Goal: Transaction & Acquisition: Purchase product/service

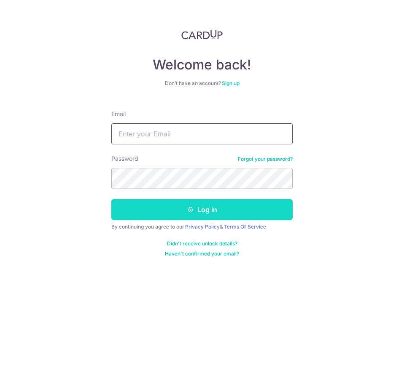
type input "angsle5@gmail.com"
click at [207, 209] on button "Log in" at bounding box center [201, 209] width 181 height 21
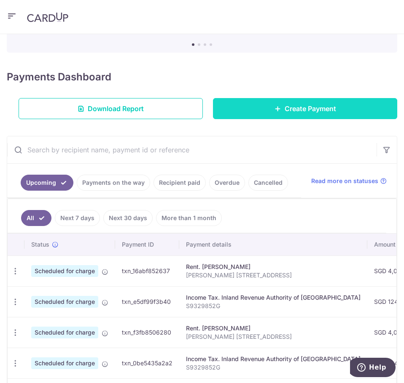
click at [284, 108] on span "Create Payment" at bounding box center [309, 109] width 51 height 10
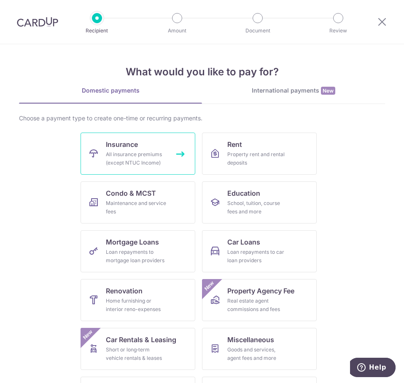
click at [134, 155] on div "All insurance premiums (except NTUC Income)" at bounding box center [136, 158] width 61 height 17
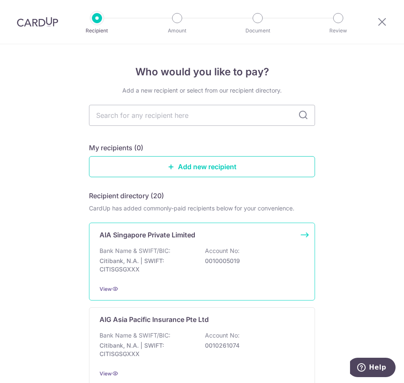
click at [154, 248] on p "Bank Name & SWIFT/BIC:" at bounding box center [134, 251] width 71 height 8
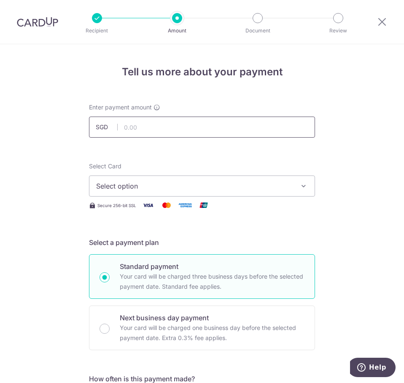
click at [141, 127] on input "text" at bounding box center [202, 127] width 226 height 21
click at [200, 124] on input "text" at bounding box center [202, 127] width 226 height 21
type input "7,200.00"
click at [123, 180] on button "Select option" at bounding box center [202, 186] width 226 height 21
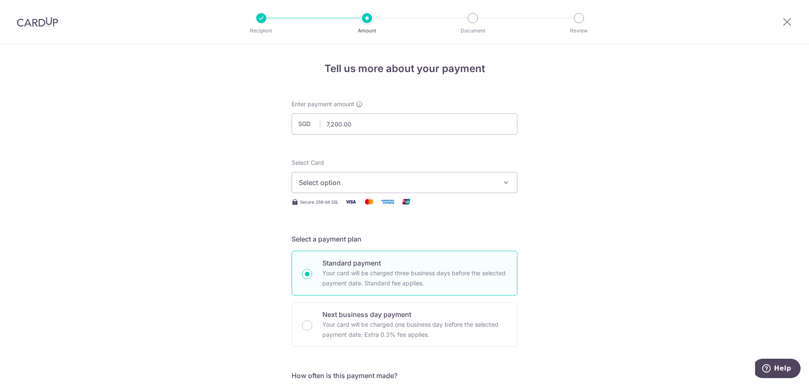
click at [403, 182] on span "Select option" at bounding box center [397, 182] width 196 height 10
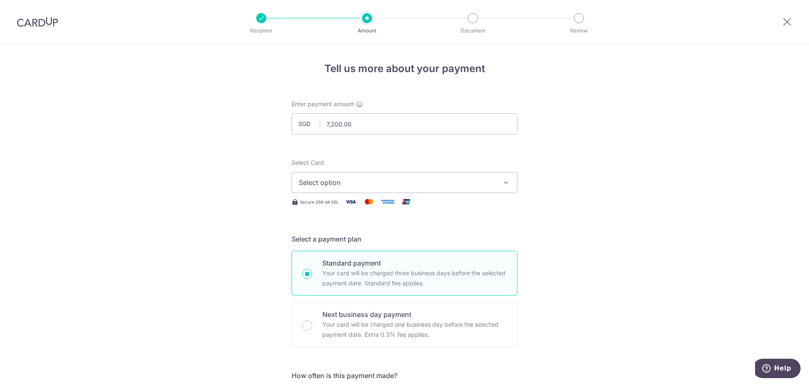
click at [39, 27] on img at bounding box center [37, 22] width 41 height 10
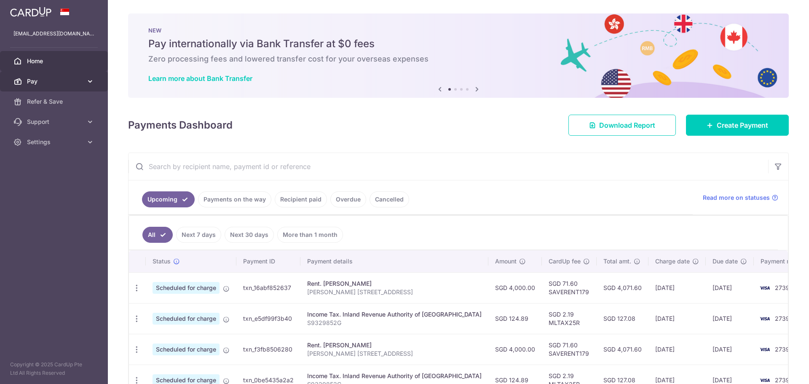
click at [67, 79] on span "Pay" at bounding box center [55, 81] width 56 height 8
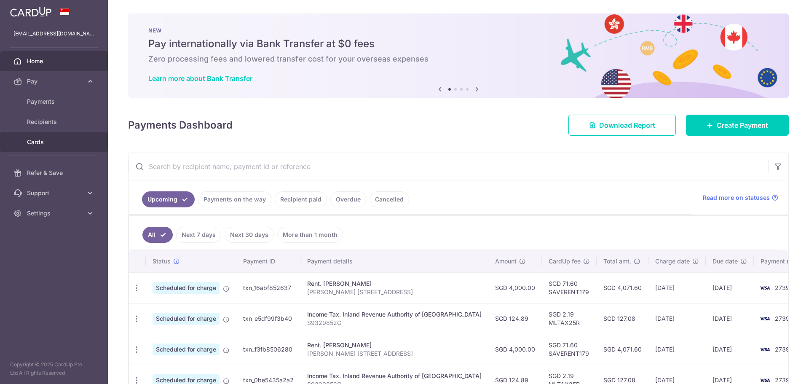
click at [58, 143] on span "Cards" at bounding box center [55, 142] width 56 height 8
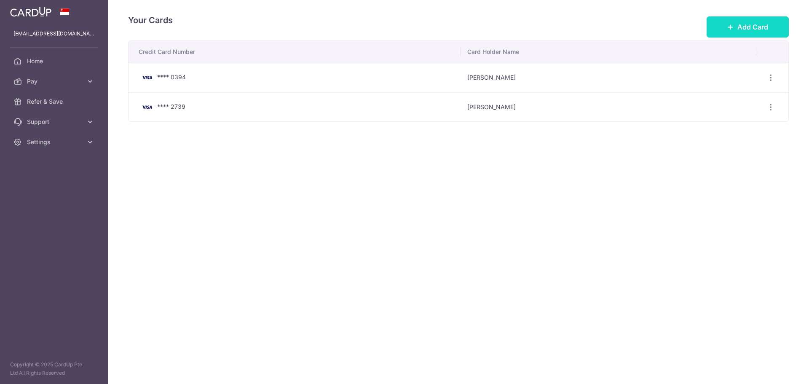
click at [403, 25] on span "Add Card" at bounding box center [752, 27] width 31 height 10
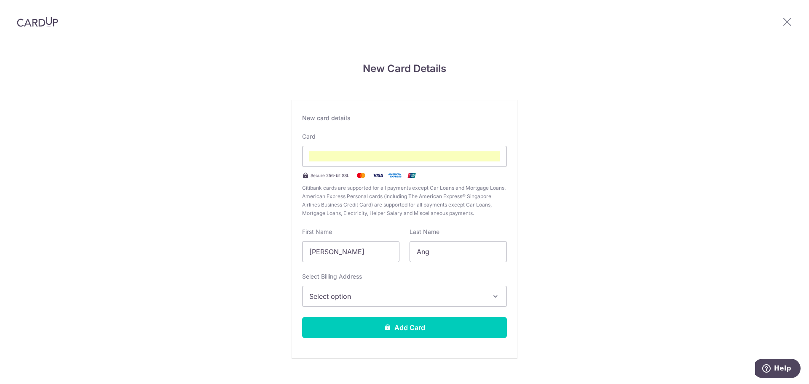
click at [555, 150] on div "New Card Details New card details Card Secure 256-bit SSL Citibank cards are su…" at bounding box center [404, 221] width 809 height 354
drag, startPoint x: 368, startPoint y: 253, endPoint x: 305, endPoint y: 256, distance: 62.4
click at [278, 249] on div "New Card Details New card details Card Secure 256-bit SSL Citibank cards are su…" at bounding box center [404, 221] width 809 height 354
type input "[PERSON_NAME]"
click at [611, 261] on div "New Card Details New card details Card Secure 256-bit SSL Citibank cards are su…" at bounding box center [404, 221] width 809 height 354
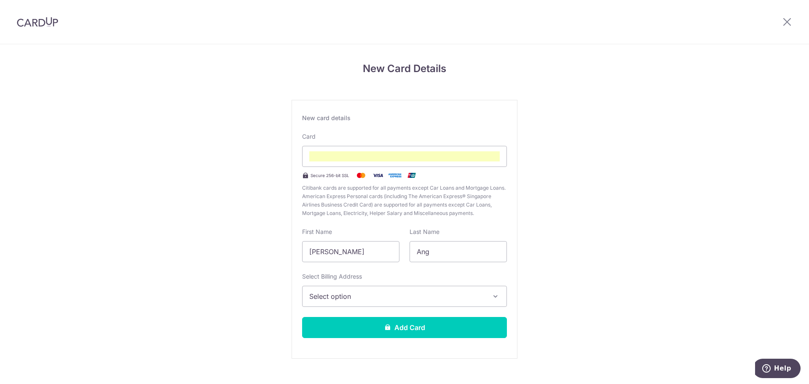
click at [405, 298] on span "Select option" at bounding box center [396, 296] width 175 height 10
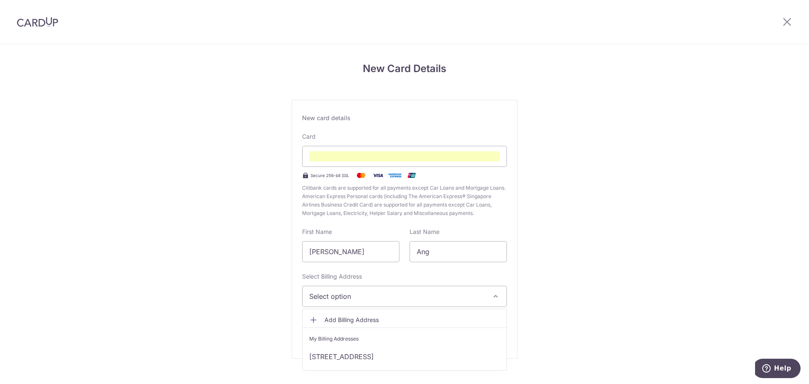
click at [398, 320] on span "Add Billing Address" at bounding box center [411, 320] width 175 height 8
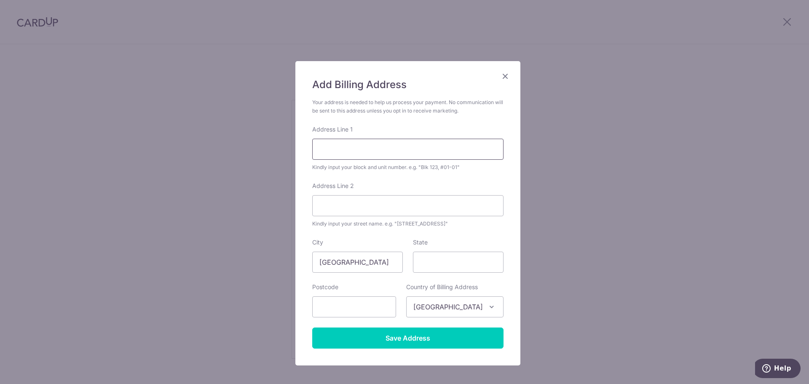
click at [397, 153] on input "Address Line 1" at bounding box center [407, 149] width 191 height 21
type input "Blk 138 Rivervale Street"
type input "#11-756"
type input "540138"
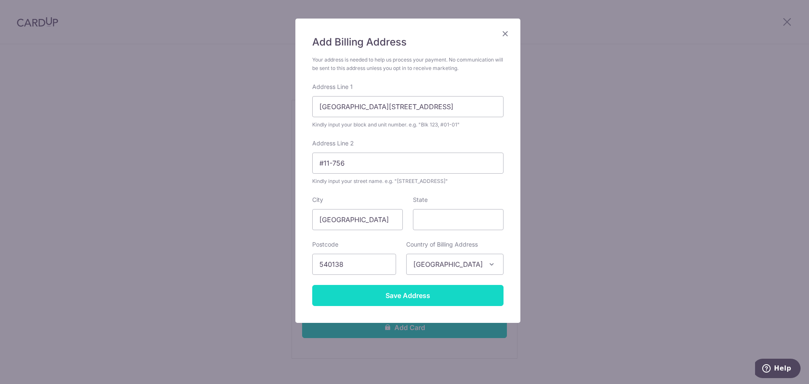
click at [425, 294] on input "Save Address" at bounding box center [407, 295] width 191 height 21
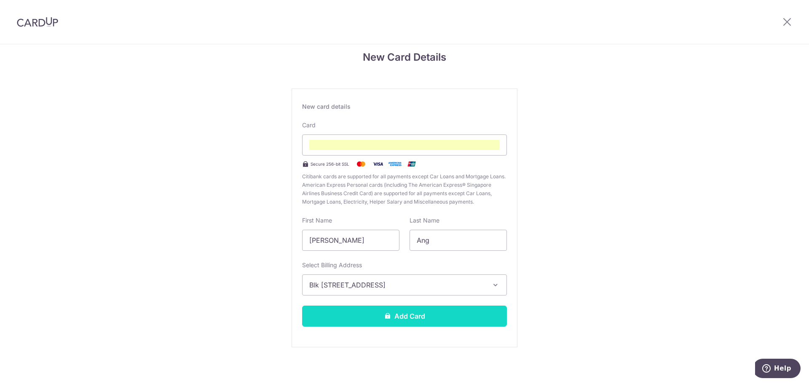
scroll to position [14, 0]
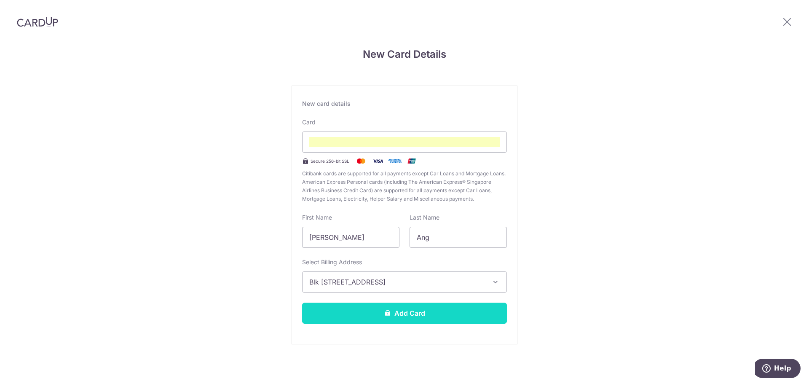
click at [433, 307] on button "Add Card" at bounding box center [404, 312] width 205 height 21
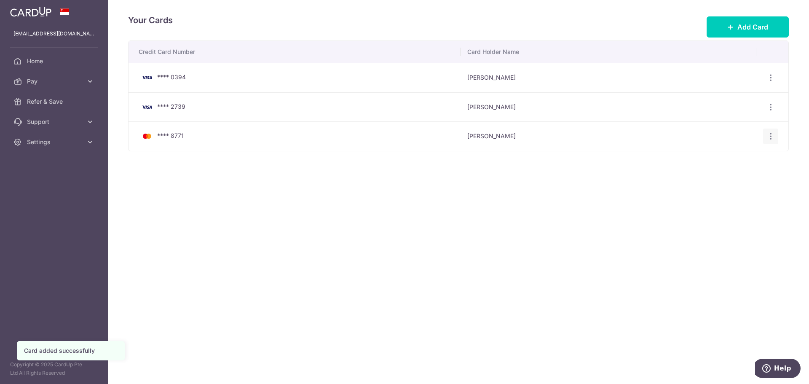
click at [768, 136] on icon "button" at bounding box center [770, 136] width 9 height 9
click at [752, 161] on span "View/Edit" at bounding box center [742, 160] width 57 height 10
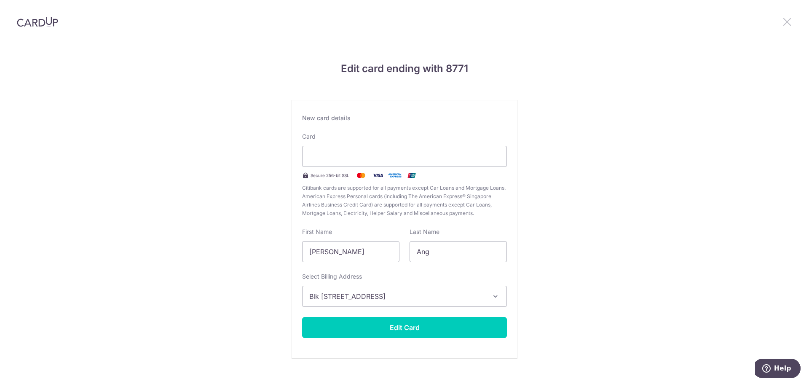
click at [791, 19] on icon at bounding box center [787, 21] width 10 height 11
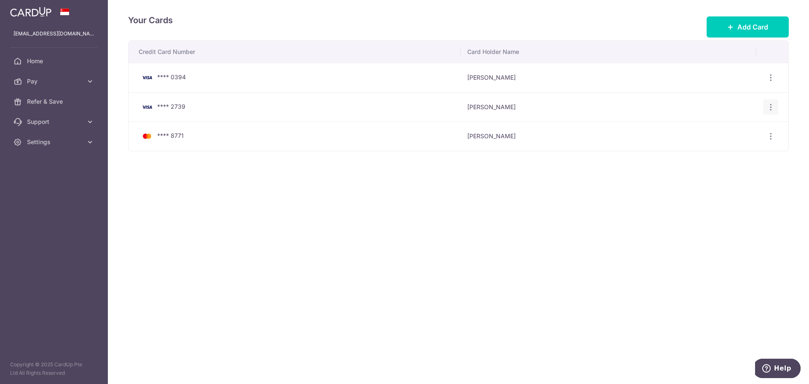
click at [773, 108] on icon "button" at bounding box center [770, 107] width 9 height 9
click at [730, 151] on span "Delete" at bounding box center [742, 150] width 57 height 10
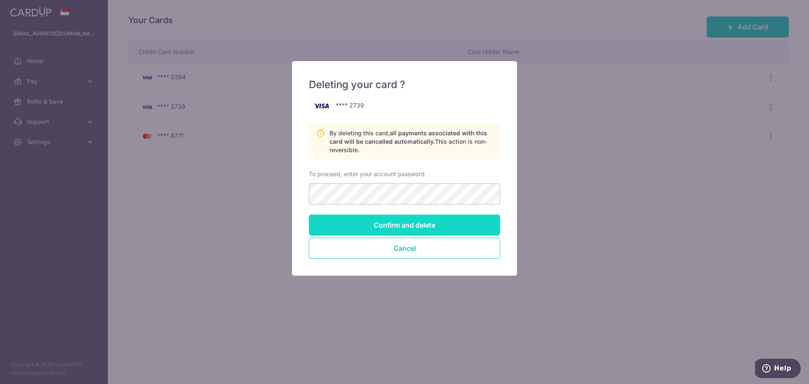
click at [389, 230] on input "Confirm and delete" at bounding box center [404, 224] width 191 height 21
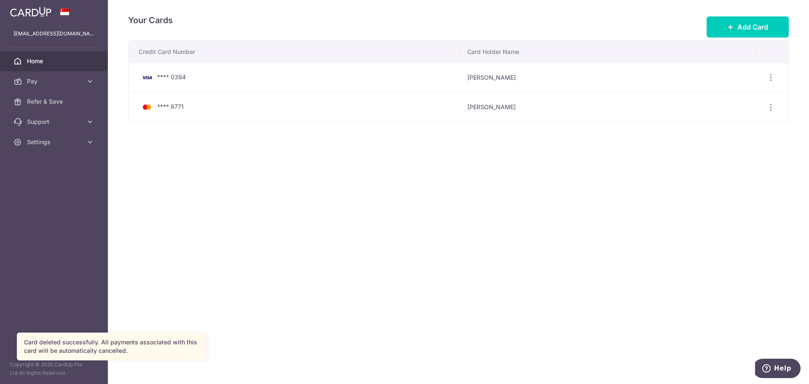
click at [40, 64] on span "Home" at bounding box center [55, 61] width 56 height 8
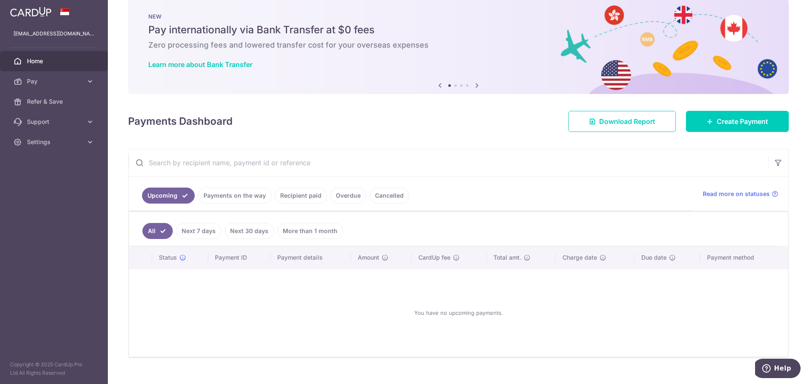
scroll to position [28, 0]
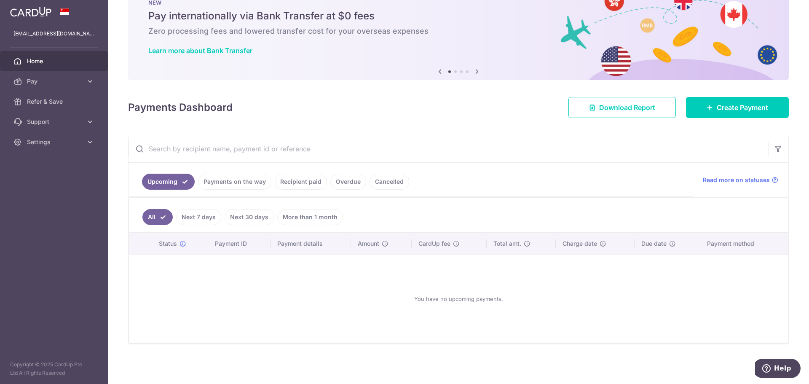
click at [241, 184] on link "Payments on the way" at bounding box center [234, 182] width 73 height 16
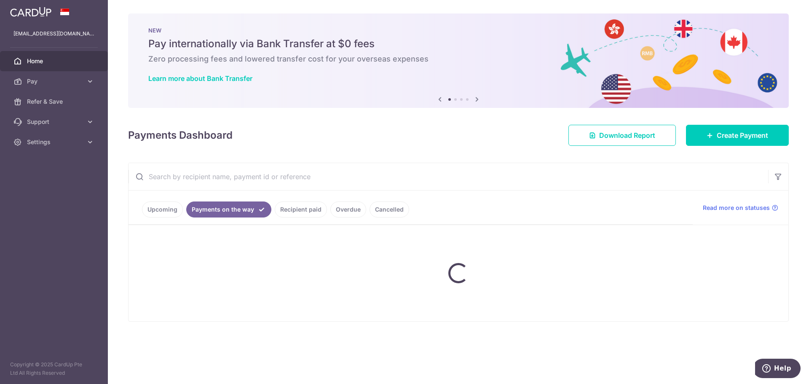
scroll to position [0, 0]
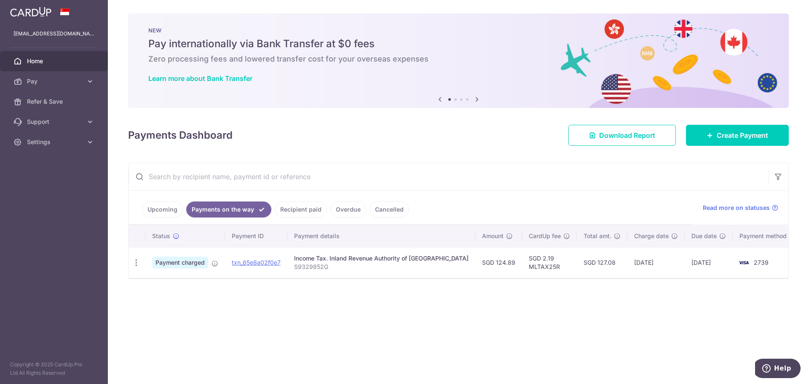
click at [297, 209] on body "angsle5@gmail.com Home Pay Payments Recipients Cards Refer & Save Support FAQ C…" at bounding box center [404, 192] width 809 height 384
click at [381, 209] on link "Cancelled" at bounding box center [389, 209] width 40 height 16
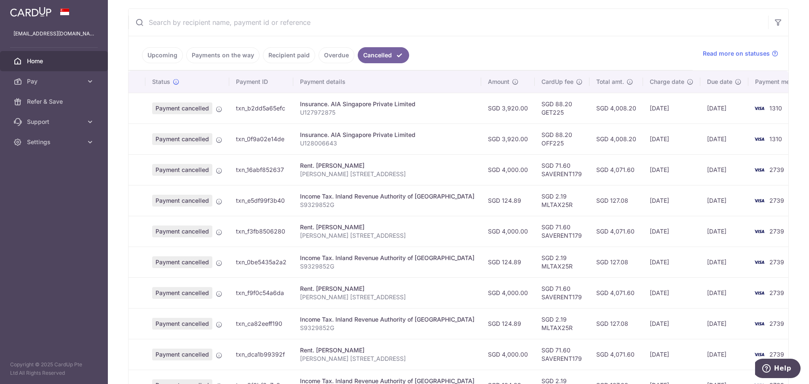
scroll to position [169, 0]
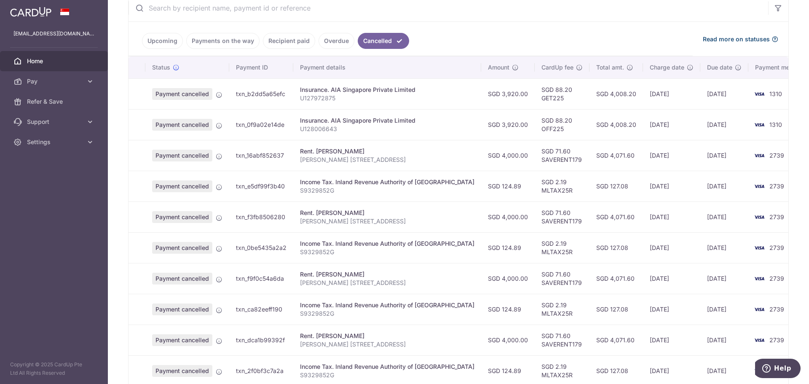
click at [746, 37] on span "Read more on statuses" at bounding box center [736, 39] width 67 height 8
click at [218, 93] on icon at bounding box center [219, 94] width 7 height 7
click at [185, 96] on span "Payment cancelled" at bounding box center [182, 94] width 60 height 12
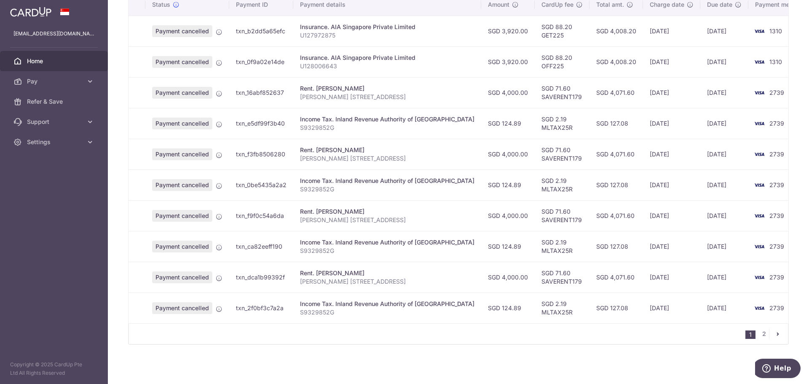
scroll to position [232, 0]
click at [759, 334] on link "2" at bounding box center [764, 333] width 10 height 10
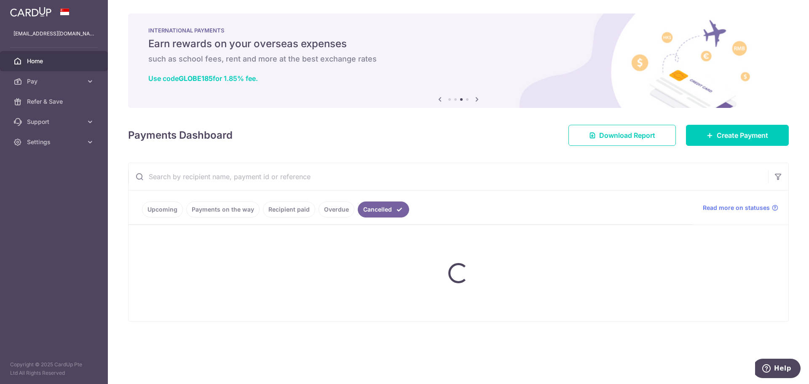
scroll to position [0, 0]
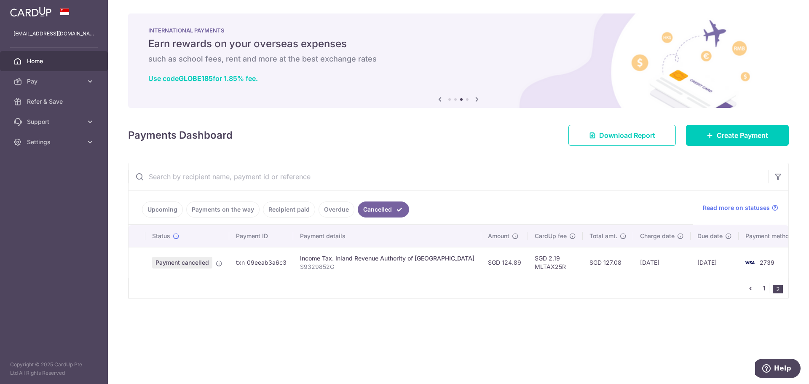
click at [765, 290] on link "1" at bounding box center [764, 288] width 10 height 10
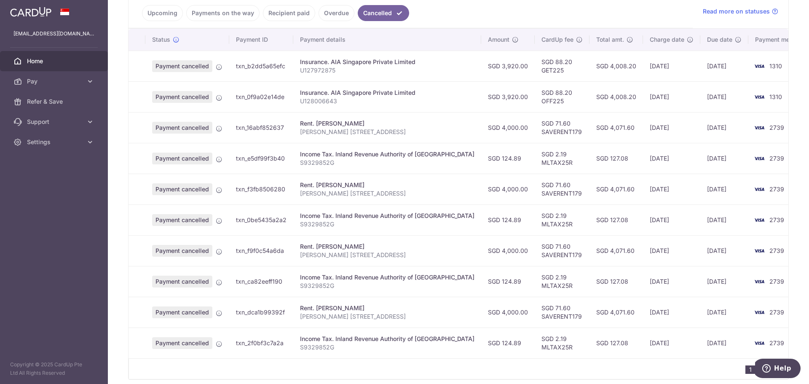
scroll to position [232, 0]
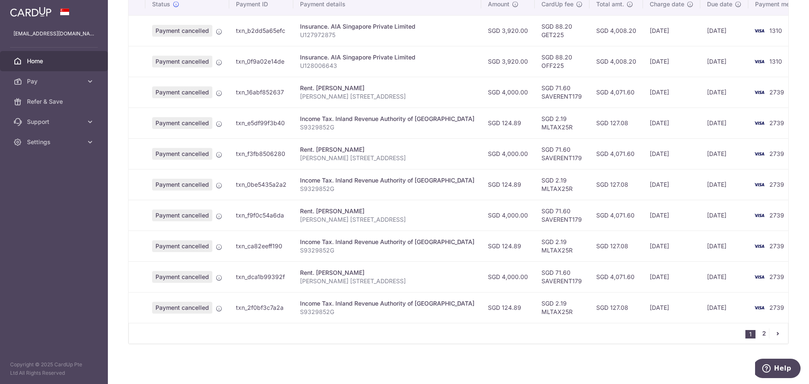
click at [759, 330] on link "2" at bounding box center [764, 333] width 10 height 10
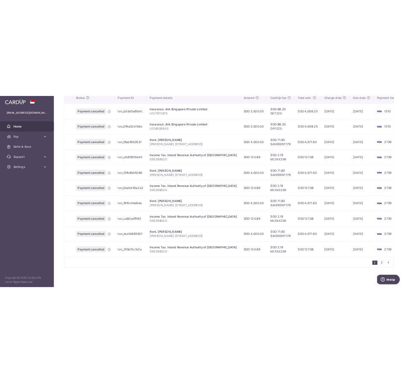
scroll to position [0, 0]
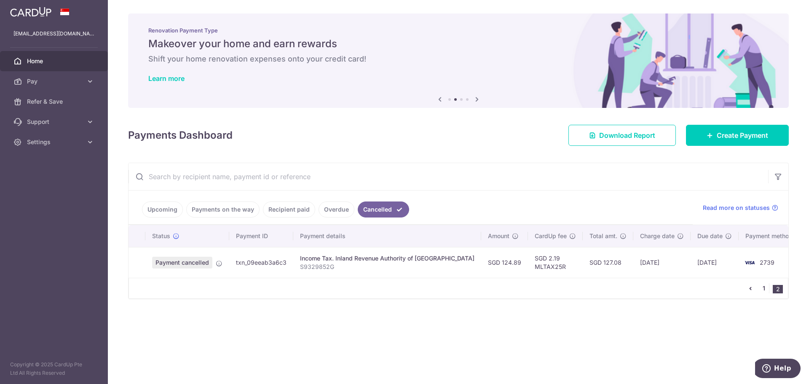
click at [765, 287] on link "1" at bounding box center [764, 288] width 10 height 10
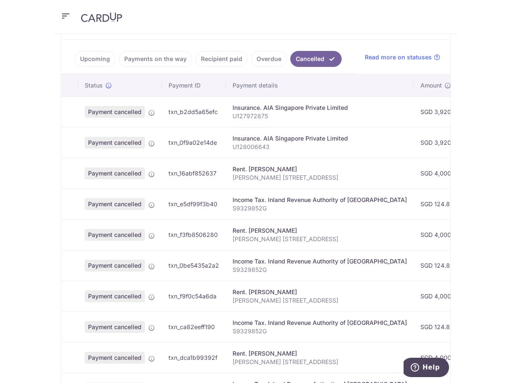
scroll to position [211, 0]
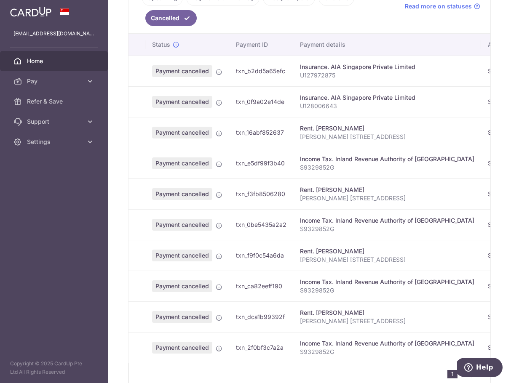
click at [203, 362] on td "Payment cancelled" at bounding box center [187, 347] width 84 height 31
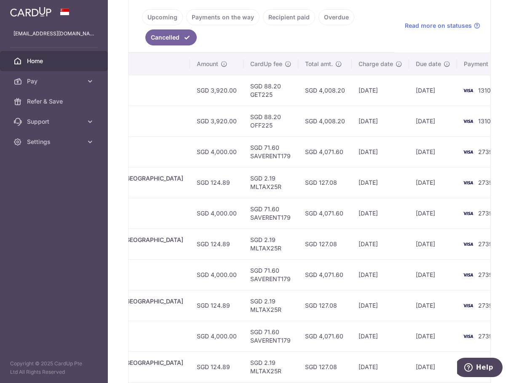
scroll to position [172, 0]
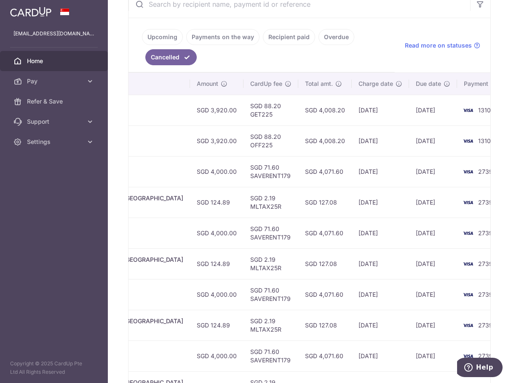
click at [226, 39] on link "Payments on the way" at bounding box center [222, 37] width 73 height 16
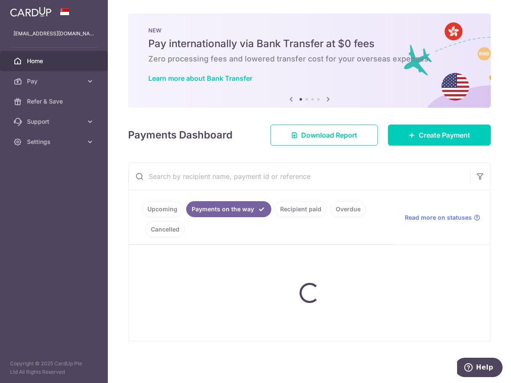
scroll to position [0, 0]
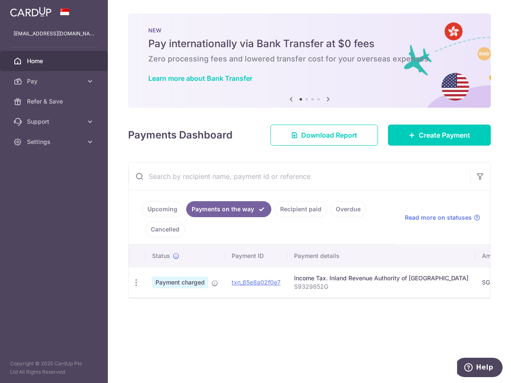
click at [160, 230] on link "Cancelled" at bounding box center [165, 230] width 40 height 16
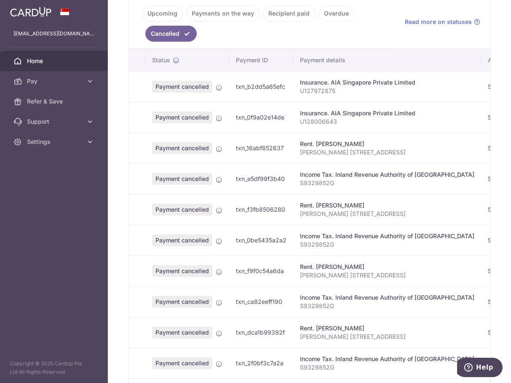
scroll to position [211, 0]
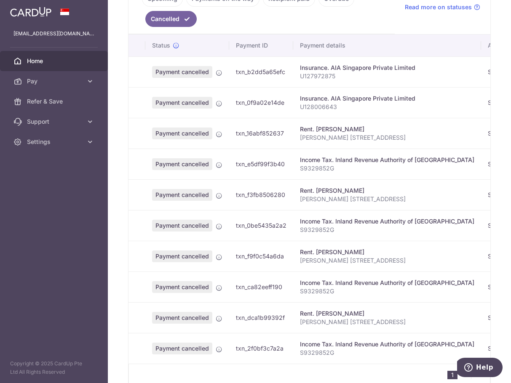
drag, startPoint x: 274, startPoint y: 355, endPoint x: 342, endPoint y: 352, distance: 67.9
click at [342, 352] on tr "Payment cancelled txn_2f0bf3c7a2a Income Tax. Inland Revenue Authority of Singa…" at bounding box center [470, 348] width 684 height 31
click at [325, 361] on td "Income Tax. Inland Revenue Authority of Singapore S9329852G" at bounding box center [387, 348] width 188 height 31
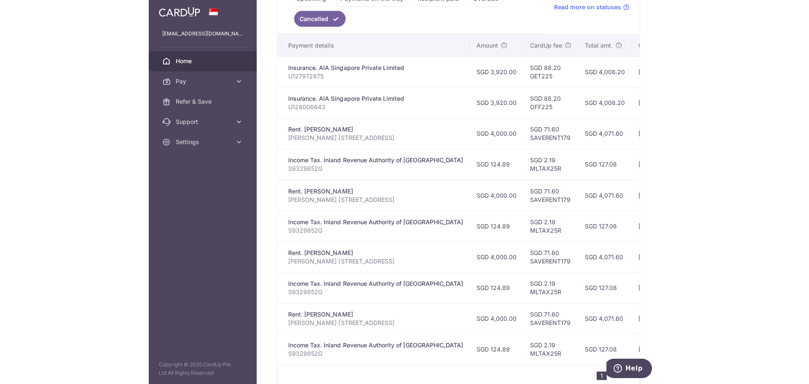
scroll to position [0, 0]
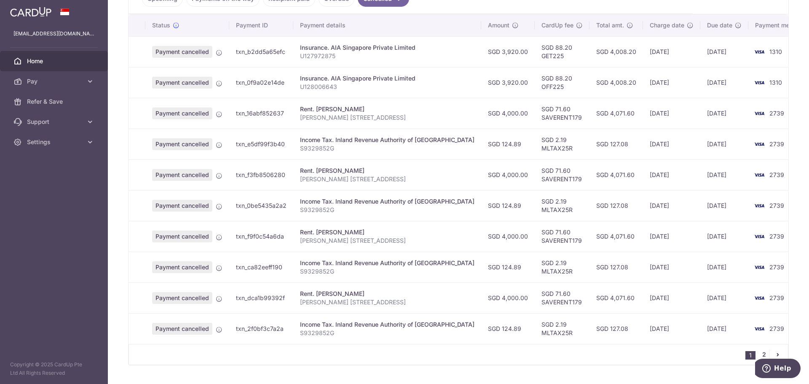
click at [759, 355] on link "2" at bounding box center [764, 354] width 10 height 10
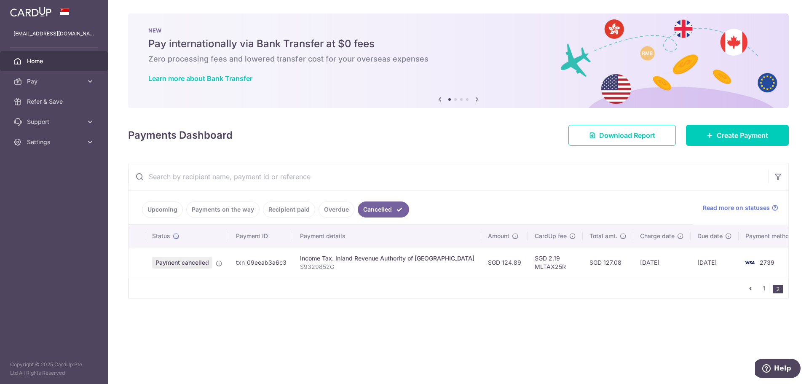
click at [808, 215] on div "× Pause Schedule Pause all future payments in this series Pause just this one p…" at bounding box center [458, 192] width 701 height 384
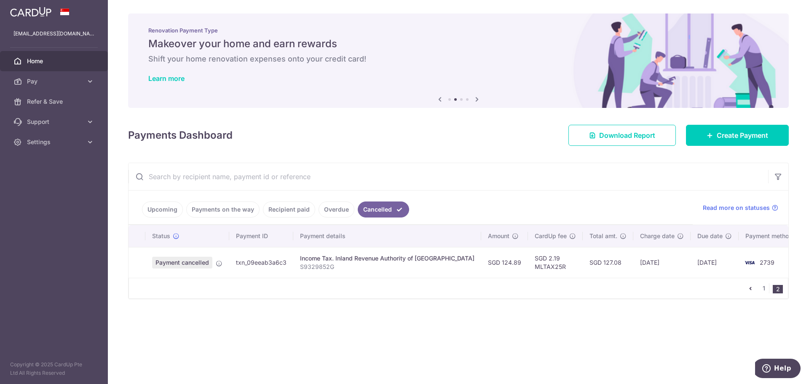
click at [467, 299] on div "Upcoming Payments on the way Recipient paid Overdue Cancelled Read more on stat…" at bounding box center [458, 231] width 661 height 136
click at [205, 214] on link "Payments on the way" at bounding box center [222, 209] width 73 height 16
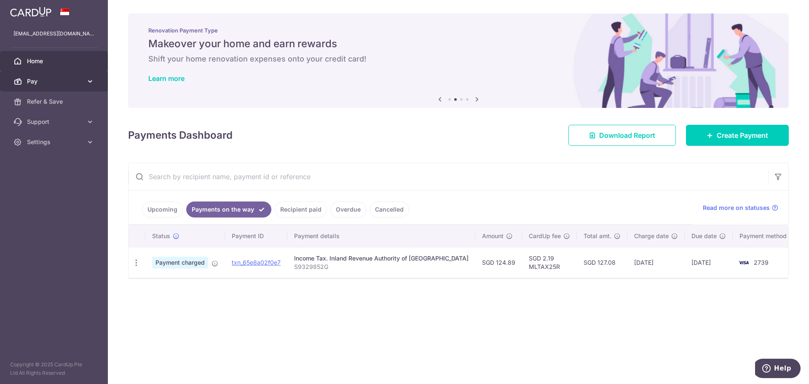
click at [50, 78] on span "Pay" at bounding box center [55, 81] width 56 height 8
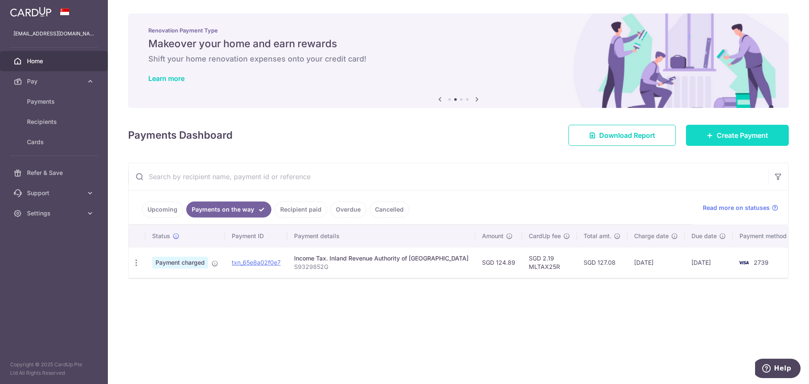
click at [735, 131] on span "Create Payment" at bounding box center [742, 135] width 51 height 10
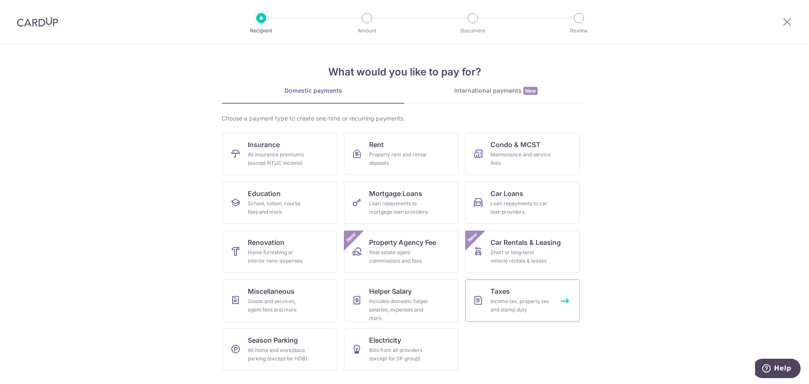
click at [495, 303] on div "Income tax, property tax and stamp duty" at bounding box center [520, 305] width 61 height 17
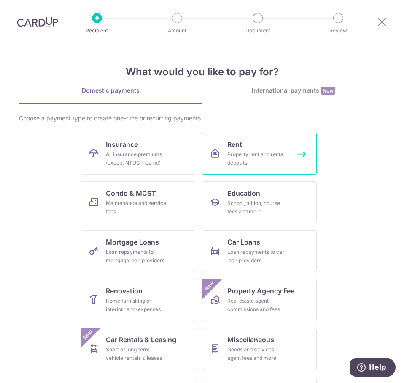
click at [242, 140] on link "Rent Property rent and rental deposits" at bounding box center [259, 154] width 115 height 42
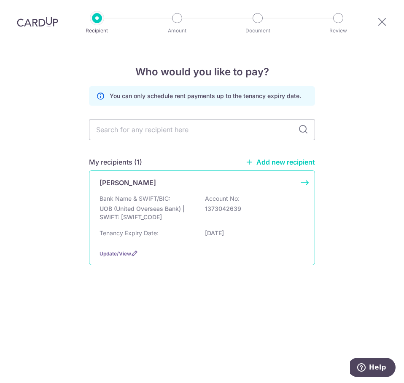
click at [284, 195] on div "Bank Name & SWIFT/BIC: UOB (United Overseas Bank) | SWIFT: [SWIFT_CODE] Account…" at bounding box center [201, 210] width 205 height 31
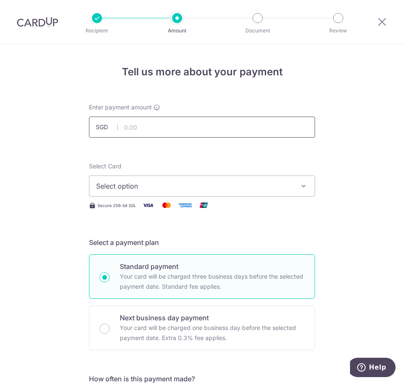
click at [173, 129] on input "text" at bounding box center [202, 127] width 226 height 21
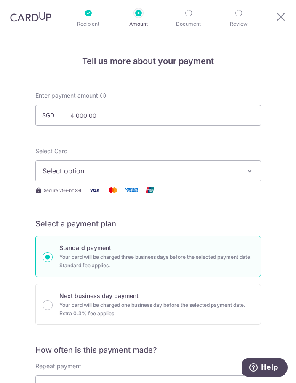
type input "4,000.00"
drag, startPoint x: 121, startPoint y: 168, endPoint x: 117, endPoint y: 169, distance: 4.8
click at [119, 168] on span "Select option" at bounding box center [143, 171] width 200 height 10
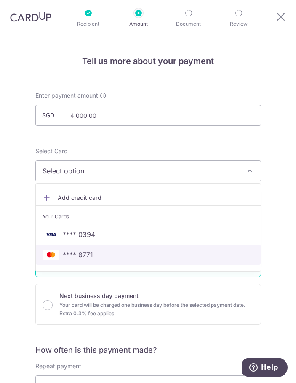
click at [104, 262] on link "**** 8771" at bounding box center [148, 255] width 225 height 20
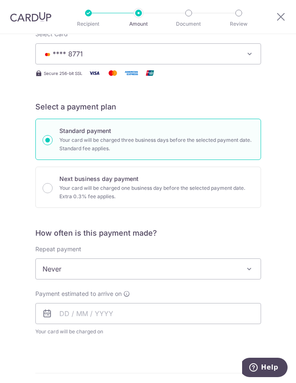
scroll to position [169, 0]
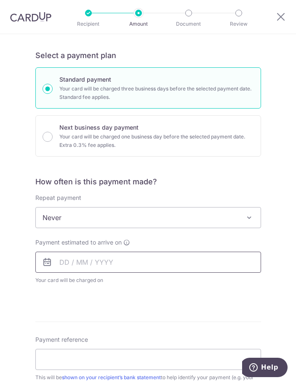
click at [104, 268] on input "text" at bounding box center [148, 262] width 226 height 21
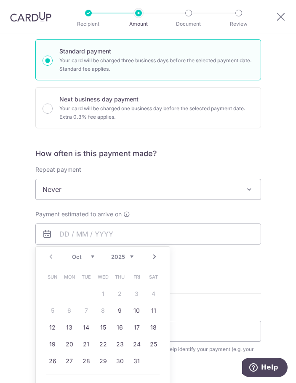
scroll to position [253, 0]
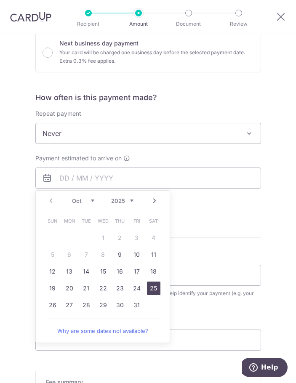
click at [156, 286] on link "25" at bounding box center [153, 288] width 13 height 13
type input "[DATE]"
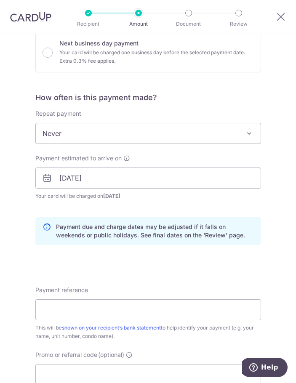
click at [152, 209] on div "Payment estimated to arrive on 25/10/2025 Prev Next Jan Feb Mar Apr May Jun Jul…" at bounding box center [148, 182] width 236 height 56
click at [144, 125] on span "Never" at bounding box center [148, 133] width 225 height 20
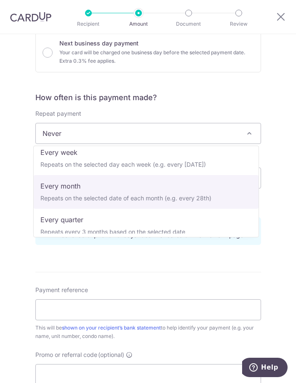
scroll to position [42, 0]
select select "3"
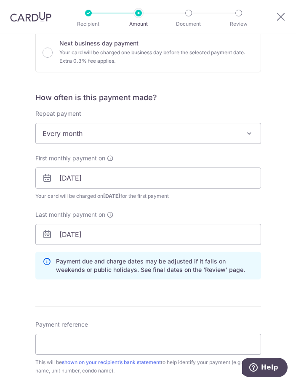
click at [173, 217] on div "Last monthly payment on 26/02/2026" at bounding box center [148, 228] width 226 height 35
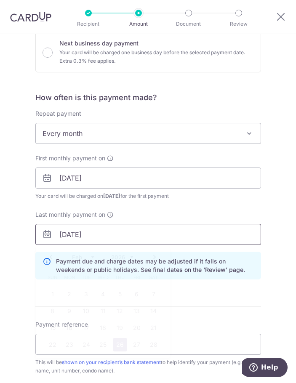
click at [105, 230] on input "26/02/2026" at bounding box center [148, 234] width 226 height 21
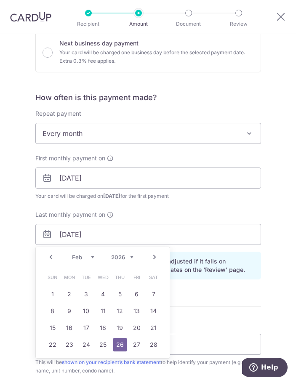
click at [50, 259] on link "Prev" at bounding box center [51, 257] width 10 height 10
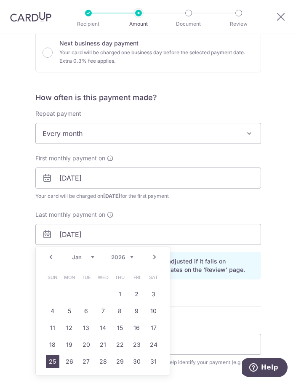
click at [46, 361] on link "25" at bounding box center [52, 361] width 13 height 13
type input "25/01/2026"
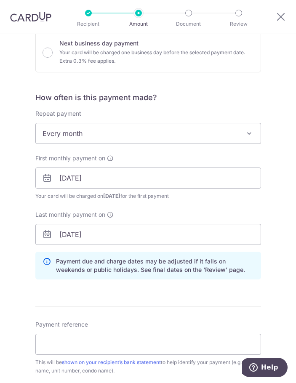
click at [6, 275] on div "Tell us more about your payment Enter payment amount SGD 4,000.00 4000.00 Selec…" at bounding box center [148, 194] width 296 height 827
click at [78, 343] on input "Payment reference" at bounding box center [148, 344] width 226 height 21
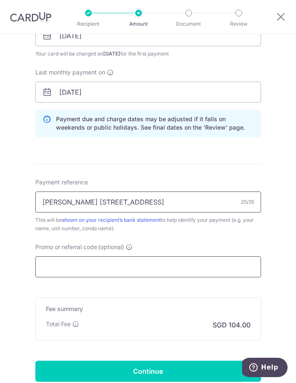
scroll to position [421, 0]
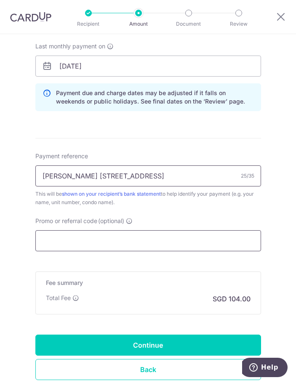
type input "Edward 138 Rivervale Rent"
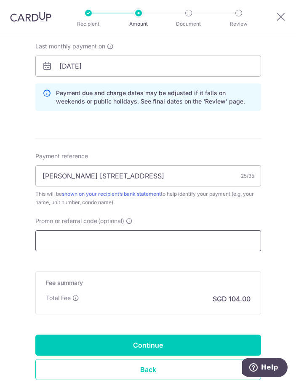
click at [193, 243] on input "Promo or referral code (optional)" at bounding box center [148, 240] width 226 height 21
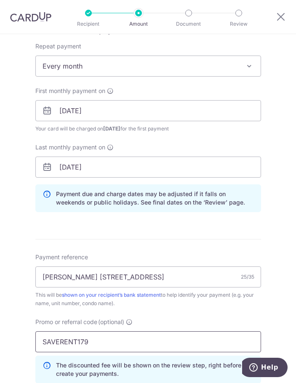
scroll to position [305, 0]
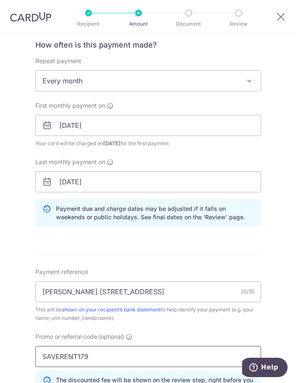
type input "SAVERENT179"
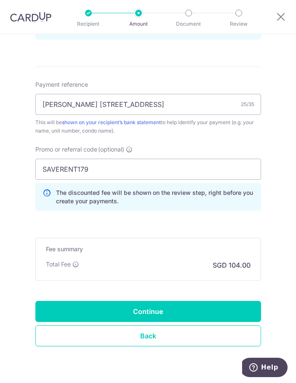
scroll to position [516, 0]
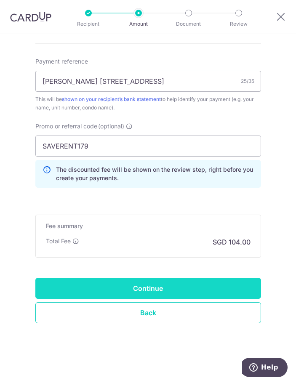
click at [182, 286] on input "Continue" at bounding box center [148, 288] width 226 height 21
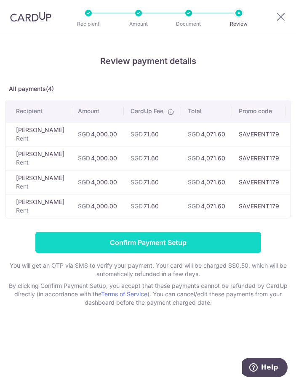
click at [197, 251] on input "Confirm Payment Setup" at bounding box center [148, 242] width 226 height 21
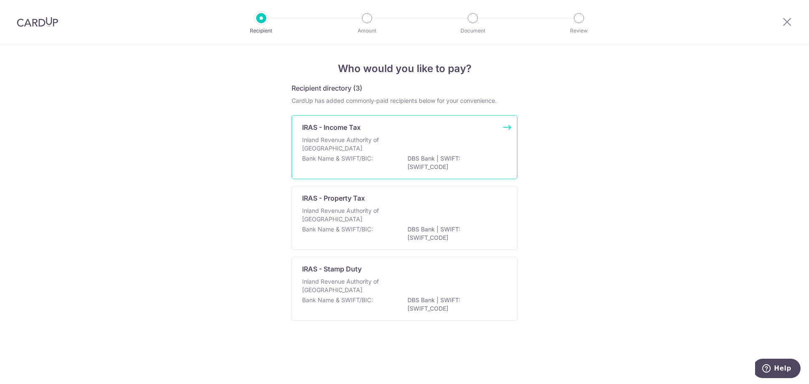
click at [431, 145] on div "Inland Revenue Authority of Singapore" at bounding box center [404, 145] width 205 height 19
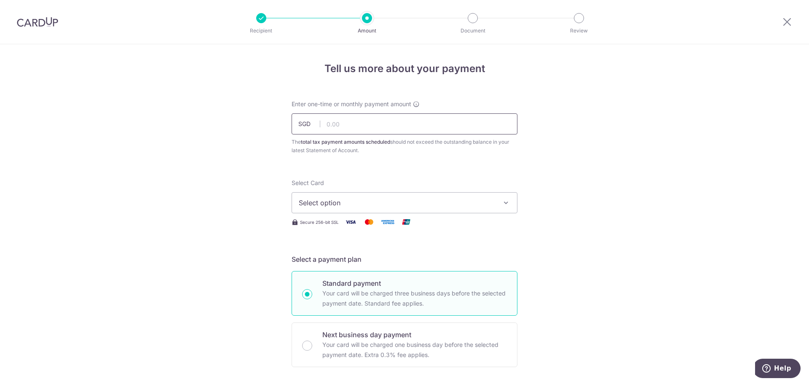
click at [401, 117] on input "text" at bounding box center [405, 123] width 226 height 21
drag, startPoint x: 340, startPoint y: 123, endPoint x: 259, endPoint y: 108, distance: 83.1
type input "124.89"
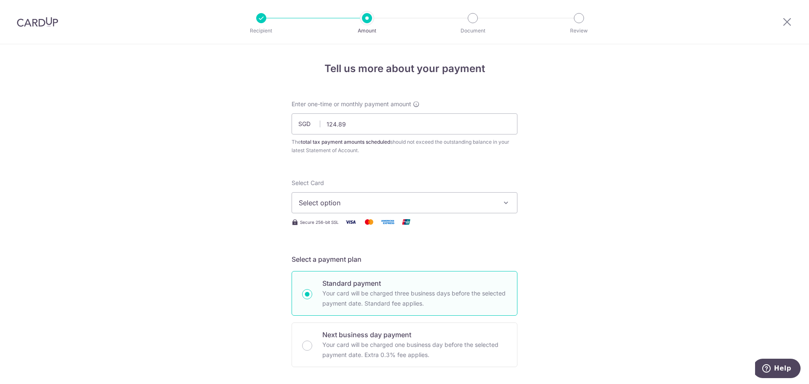
click at [437, 198] on span "Select option" at bounding box center [397, 203] width 196 height 10
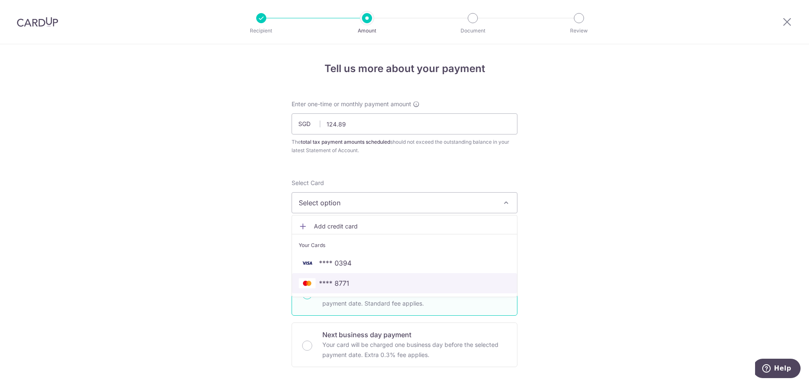
click at [395, 291] on link "**** 8771" at bounding box center [404, 283] width 225 height 20
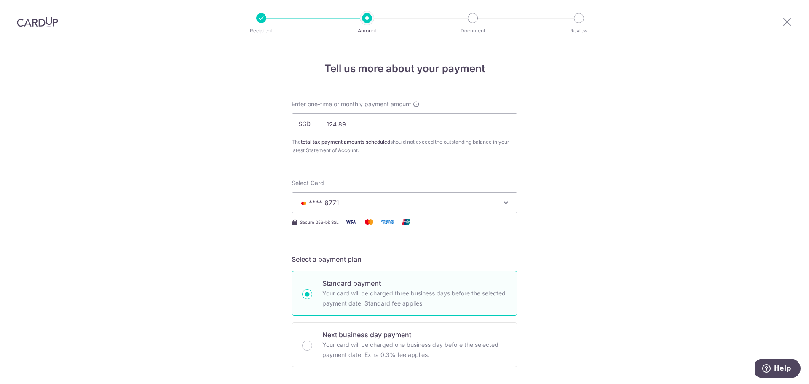
drag, startPoint x: 554, startPoint y: 282, endPoint x: 517, endPoint y: 283, distance: 37.5
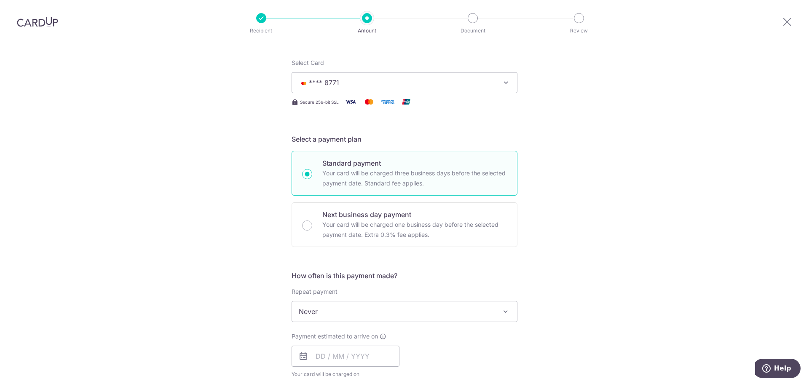
scroll to position [169, 0]
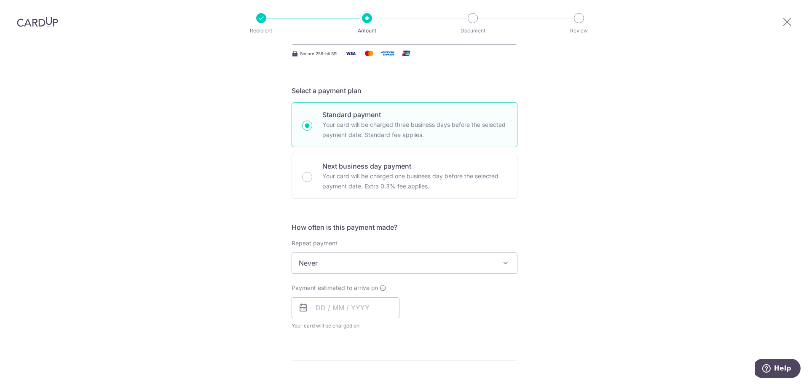
click at [434, 260] on span "Never" at bounding box center [404, 263] width 225 height 20
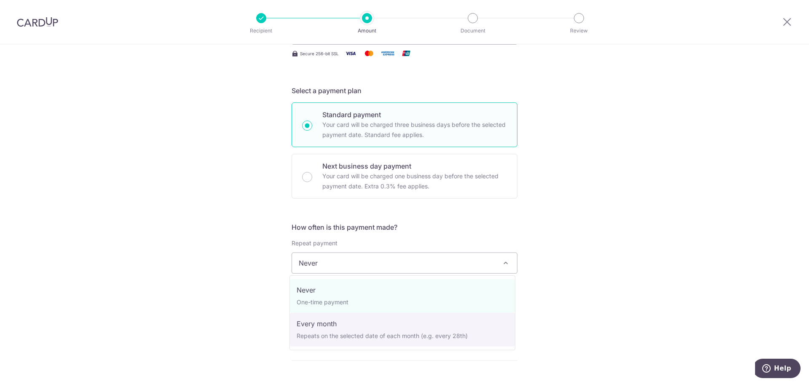
select select "3"
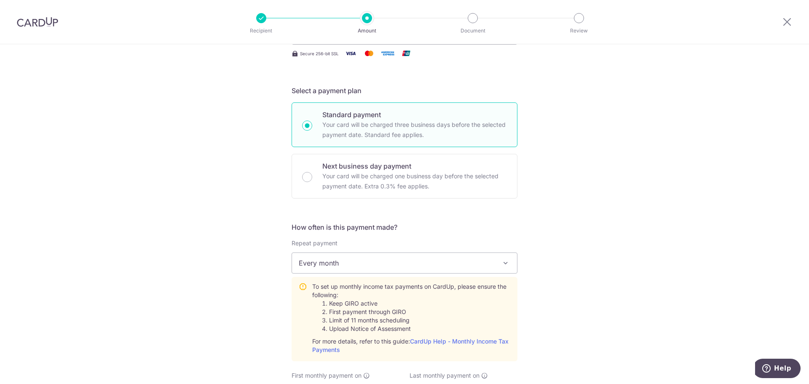
click at [569, 302] on div "Tell us more about your payment Enter one-time or monthly payment amount SGD 12…" at bounding box center [404, 332] width 809 height 913
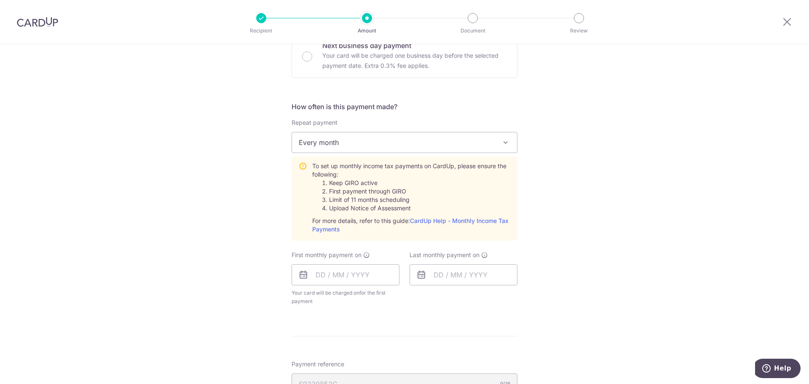
scroll to position [337, 0]
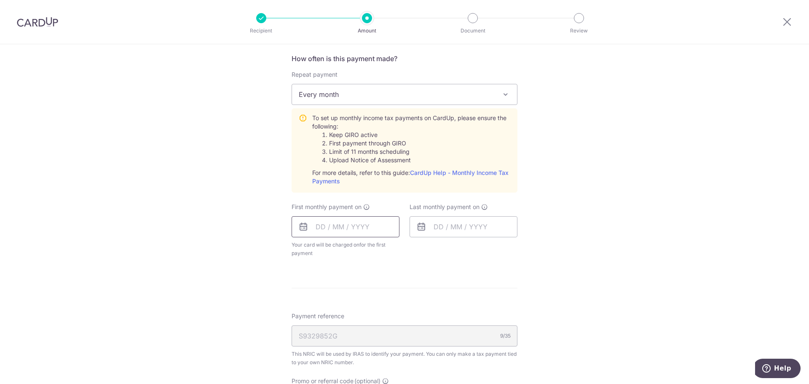
click at [361, 227] on input "text" at bounding box center [346, 226] width 108 height 21
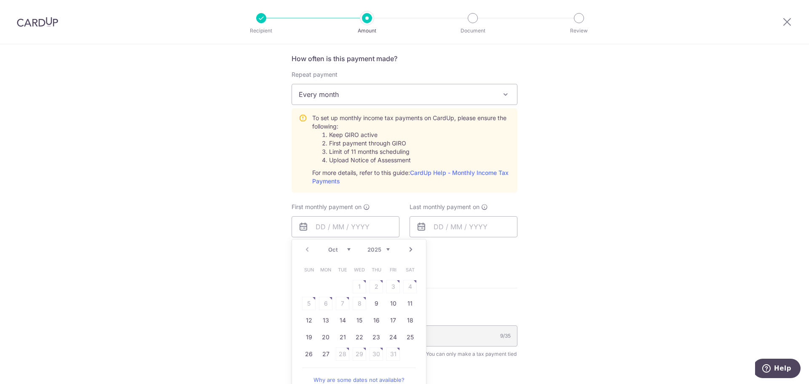
click at [296, 280] on div "Prev Next Oct Nov Dec 2025 2026 Sun Mon Tue Wed Thu Fri Sat 1 2 3 4 5 6 7 8 9 1…" at bounding box center [359, 315] width 135 height 153
click at [407, 252] on link "Next" at bounding box center [411, 249] width 10 height 10
click at [390, 307] on link "7" at bounding box center [392, 303] width 13 height 13
type input "[DATE]"
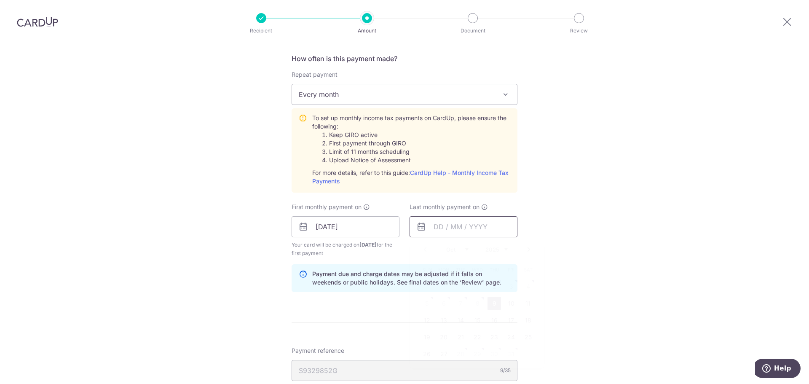
click at [464, 226] on input "text" at bounding box center [463, 226] width 108 height 21
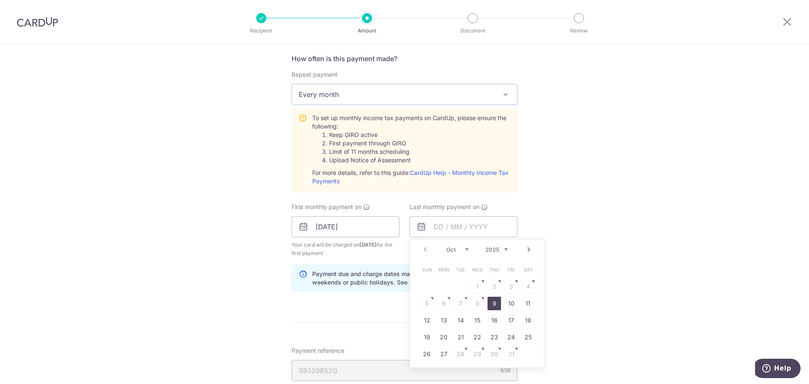
click at [525, 252] on link "Next" at bounding box center [529, 249] width 10 height 10
click at [526, 252] on link "Next" at bounding box center [529, 249] width 10 height 10
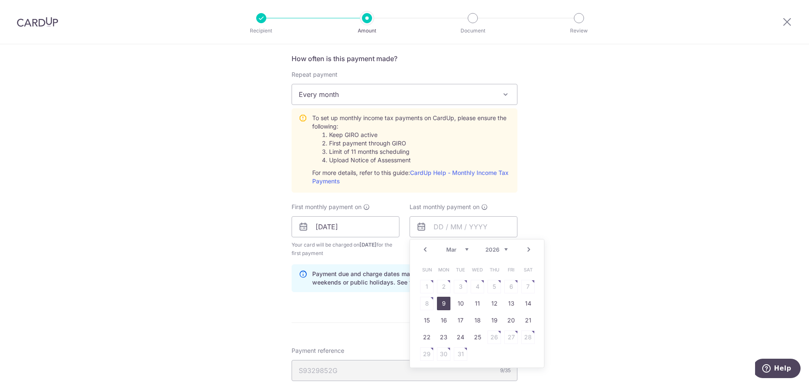
click at [441, 303] on link "9" at bounding box center [443, 303] width 13 height 13
type input "[DATE]"
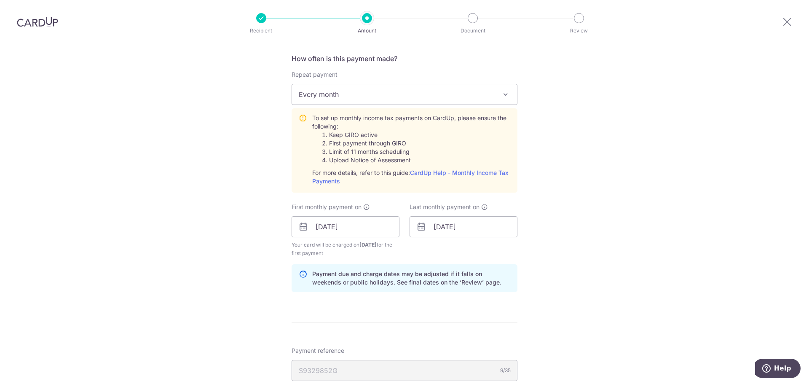
click at [572, 249] on div "Tell us more about your payment Enter one-time or monthly payment amount SGD 12…" at bounding box center [404, 180] width 809 height 947
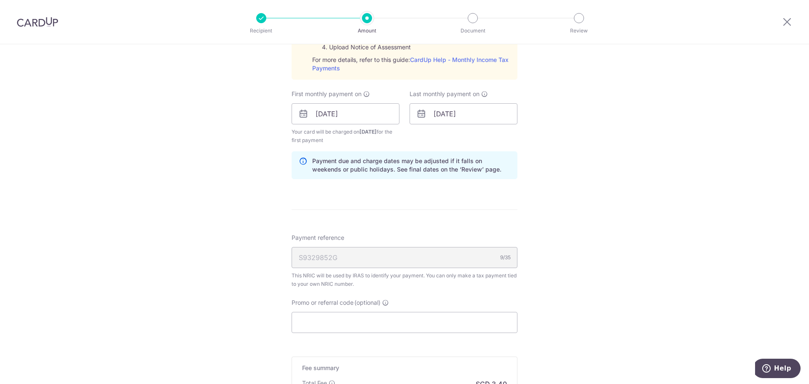
scroll to position [463, 0]
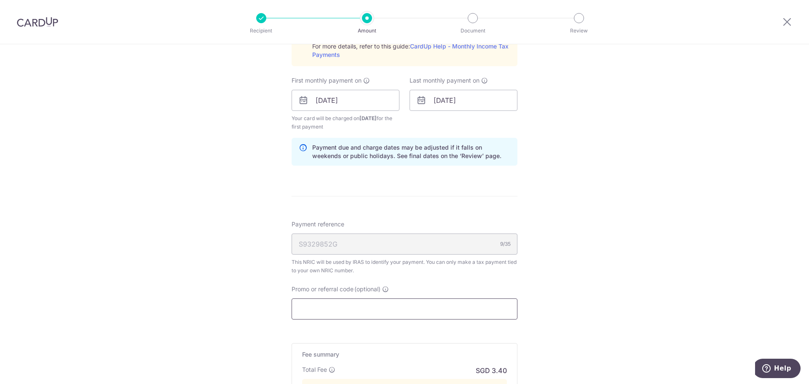
click at [375, 306] on input "Promo or referral code (optional)" at bounding box center [405, 308] width 226 height 21
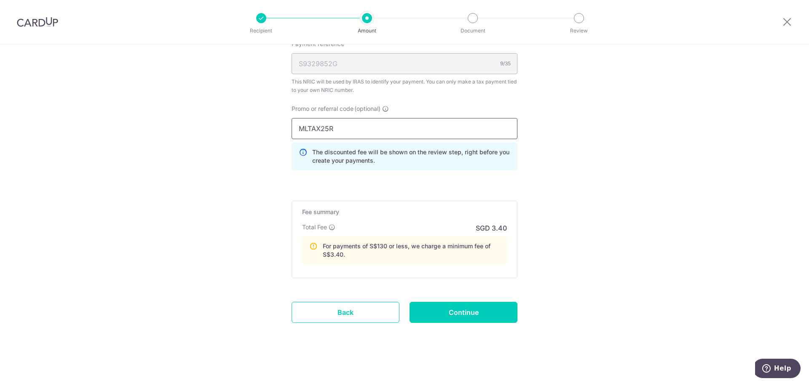
scroll to position [646, 0]
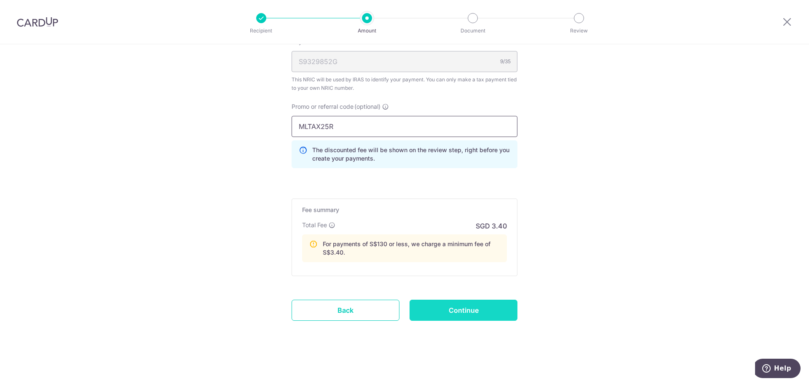
type input "MLTAX25R"
click at [497, 311] on input "Continue" at bounding box center [463, 310] width 108 height 21
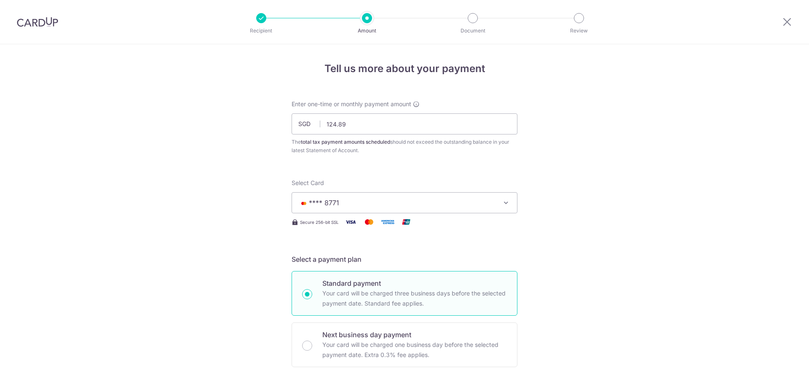
scroll to position [527, 0]
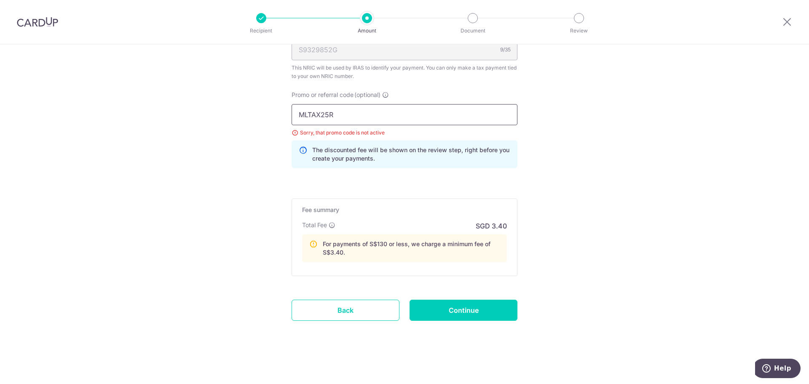
click at [351, 115] on input "MLTAX25R" at bounding box center [405, 114] width 226 height 21
drag, startPoint x: 361, startPoint y: 114, endPoint x: 170, endPoint y: 107, distance: 191.0
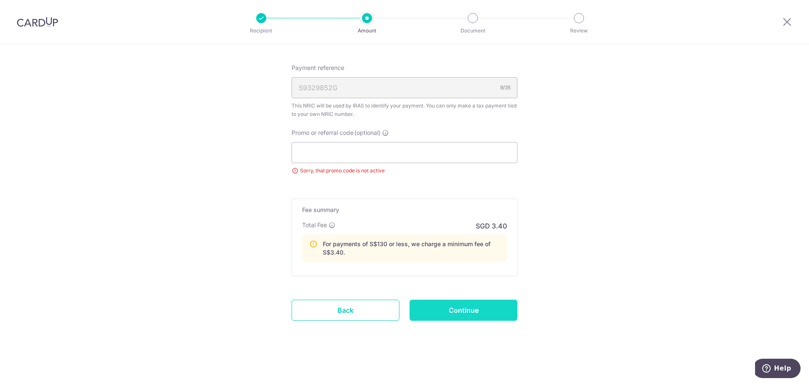
click at [479, 313] on input "Continue" at bounding box center [463, 310] width 108 height 21
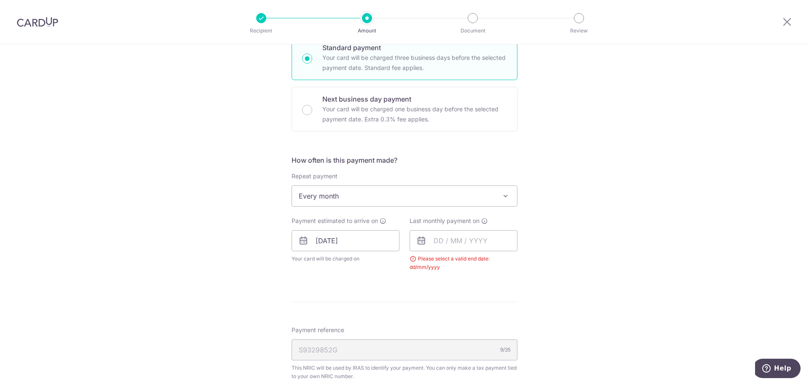
scroll to position [235, 0]
click at [447, 235] on input "text" at bounding box center [463, 240] width 108 height 21
click at [528, 262] on link "Next" at bounding box center [529, 264] width 10 height 10
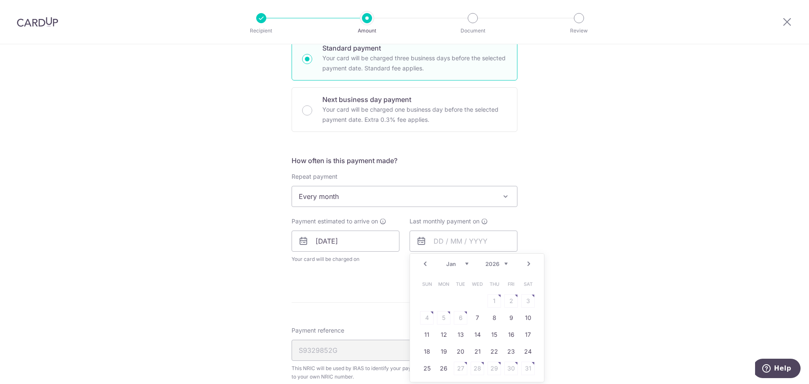
click at [528, 262] on link "Next" at bounding box center [529, 264] width 10 height 10
click at [439, 316] on link "9" at bounding box center [443, 317] width 13 height 13
type input "[DATE]"
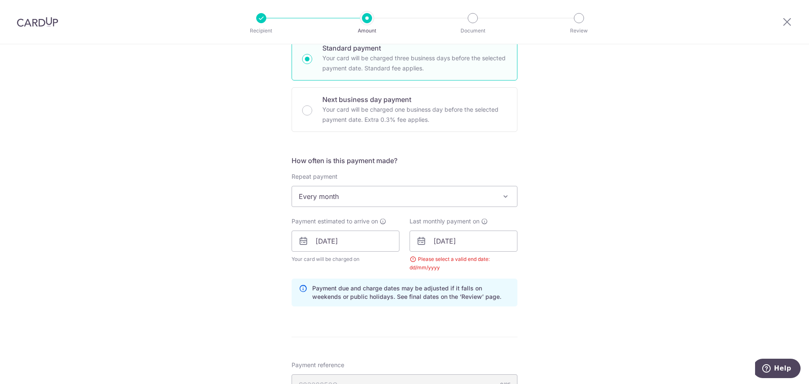
click at [553, 281] on div "Tell us more about your payment Enter one-time or monthly payment amount SGD 12…" at bounding box center [404, 239] width 809 height 860
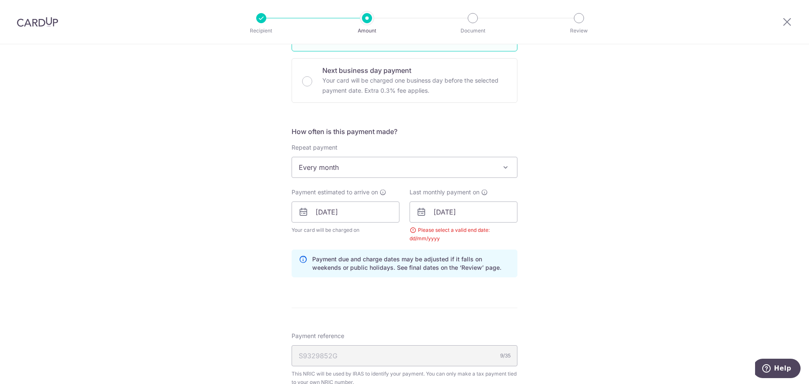
scroll to position [319, 0]
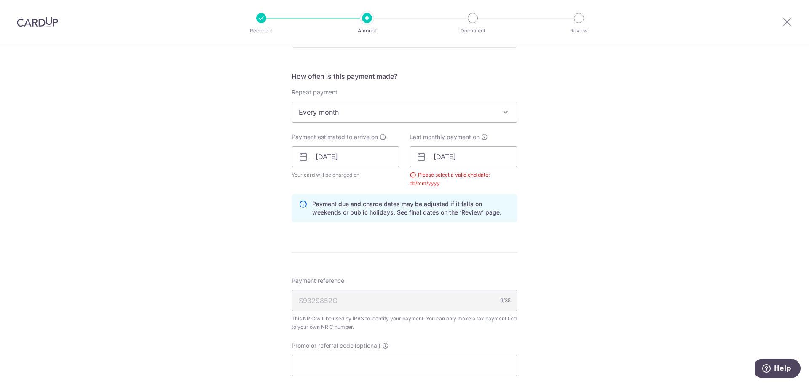
click at [588, 253] on div "Tell us more about your payment Enter one-time or monthly payment amount SGD 12…" at bounding box center [404, 155] width 809 height 860
click at [181, 211] on div "Tell us more about your payment Enter one-time or monthly payment amount SGD 12…" at bounding box center [404, 155] width 809 height 860
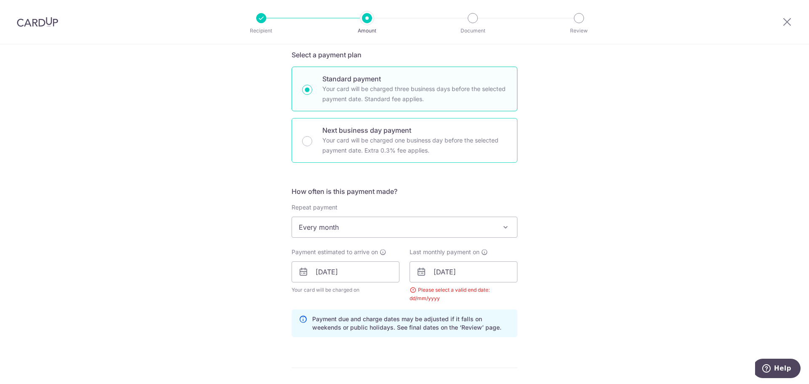
scroll to position [193, 0]
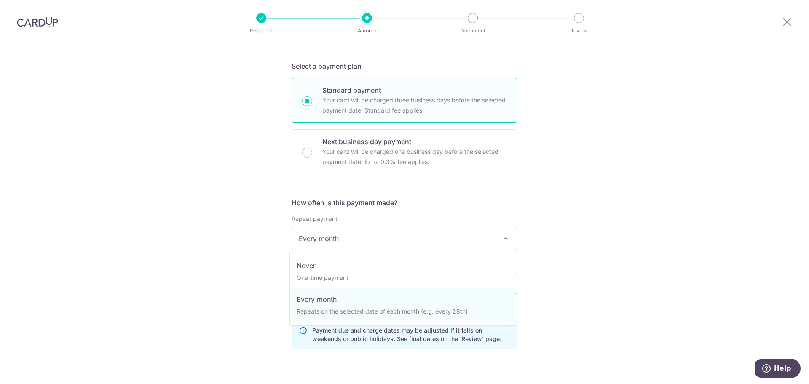
click at [377, 245] on span "Every month" at bounding box center [404, 238] width 225 height 20
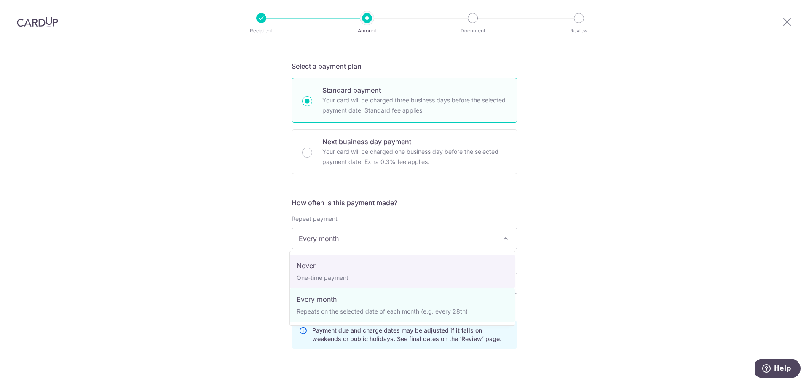
select select "1"
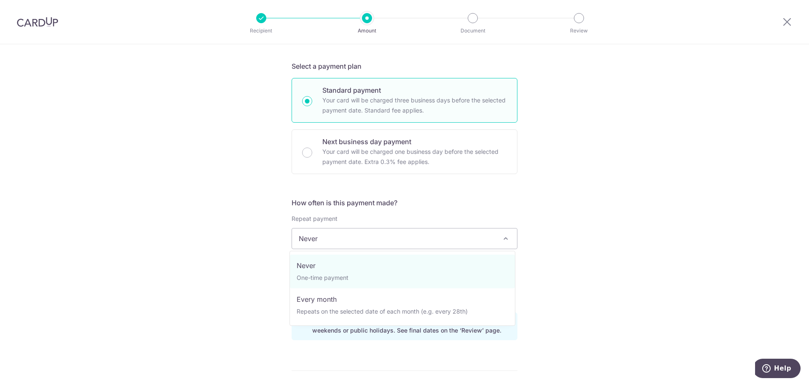
click at [367, 233] on span "Never" at bounding box center [404, 238] width 225 height 20
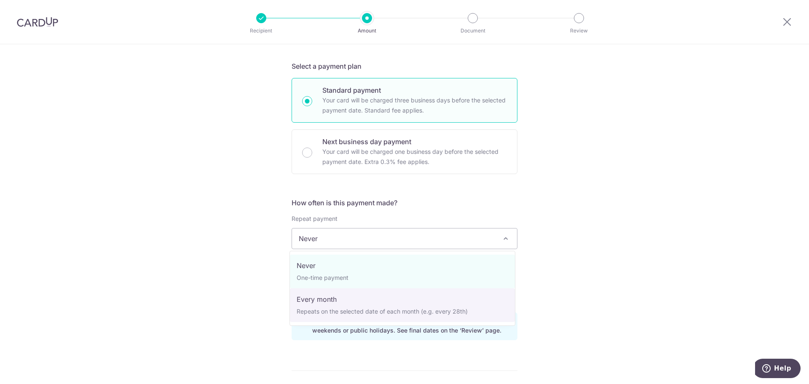
select select "3"
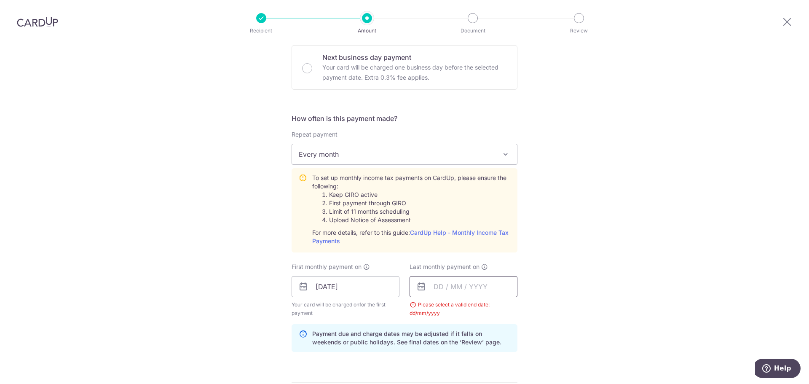
click at [471, 285] on input "text" at bounding box center [463, 286] width 108 height 21
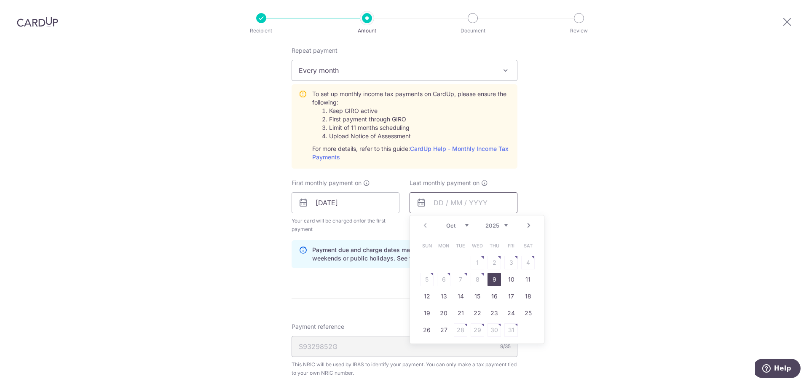
scroll to position [361, 0]
click at [530, 225] on link "Next" at bounding box center [529, 225] width 10 height 10
click at [528, 225] on link "Next" at bounding box center [529, 225] width 10 height 10
click at [529, 225] on link "Next" at bounding box center [529, 225] width 10 height 10
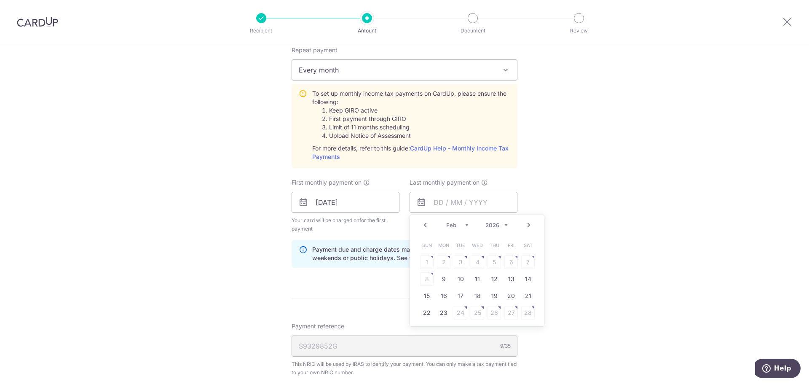
click at [529, 225] on link "Next" at bounding box center [529, 225] width 10 height 10
click at [444, 276] on link "9" at bounding box center [443, 278] width 13 height 13
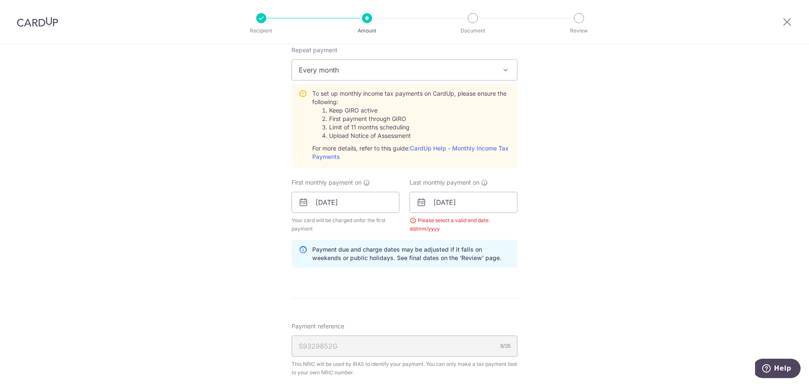
click at [572, 264] on div "Tell us more about your payment Enter one-time or monthly payment amount SGD 12…" at bounding box center [404, 156] width 809 height 947
click at [435, 202] on input "[DATE]" at bounding box center [463, 202] width 108 height 21
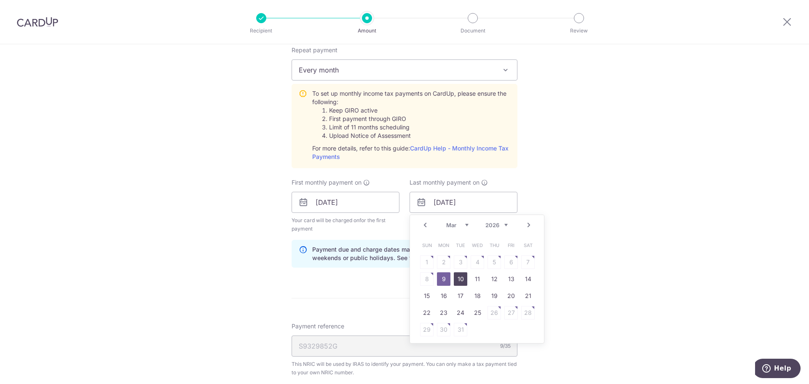
click at [456, 270] on td "10" at bounding box center [460, 278] width 17 height 17
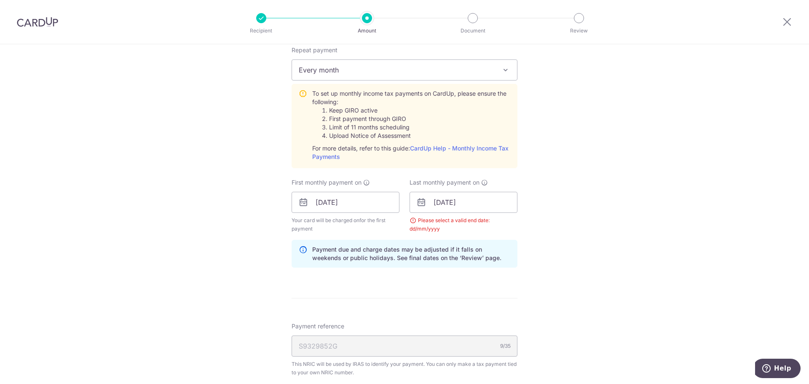
click at [458, 277] on form "Enter one-time or monthly payment amount SGD 124.89 124.89 The total tax paymen…" at bounding box center [405, 164] width 226 height 852
click at [478, 199] on input "10/03/2026" at bounding box center [463, 202] width 108 height 21
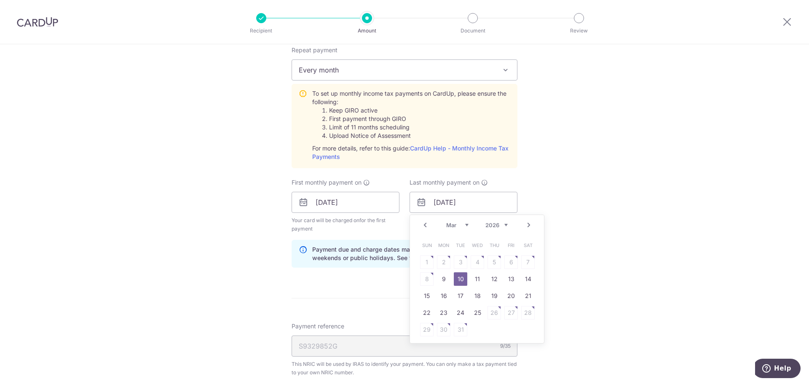
click at [426, 226] on link "Prev" at bounding box center [425, 225] width 10 height 10
click at [445, 273] on link "9" at bounding box center [443, 278] width 13 height 13
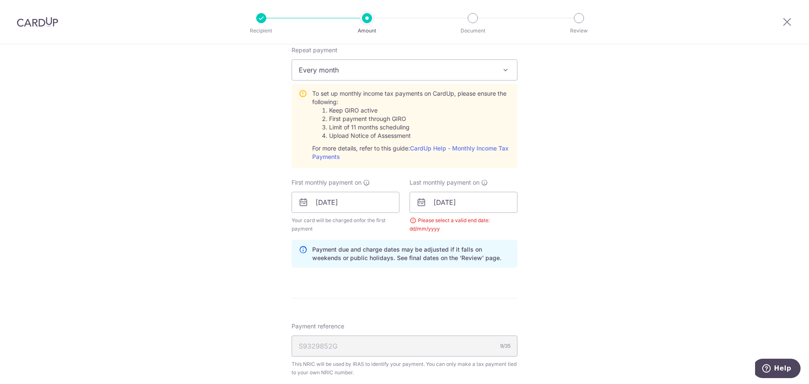
click at [522, 274] on div "Tell us more about your payment Enter one-time or monthly payment amount SGD 12…" at bounding box center [404, 156] width 809 height 947
drag, startPoint x: 486, startPoint y: 203, endPoint x: 480, endPoint y: 214, distance: 12.8
click at [484, 203] on input "[DATE]" at bounding box center [463, 202] width 108 height 21
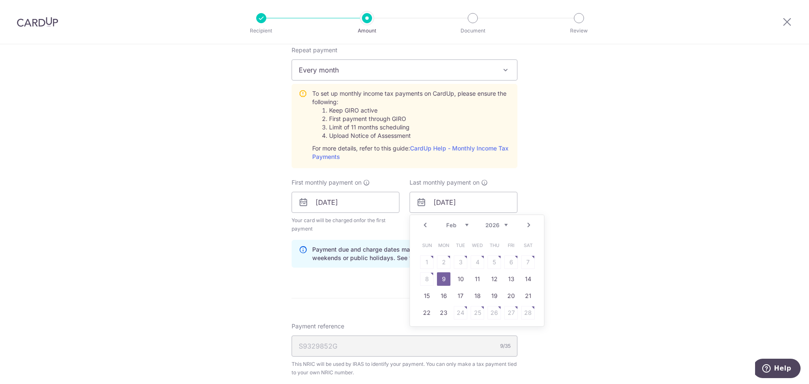
click at [530, 224] on link "Next" at bounding box center [529, 225] width 10 height 10
click at [441, 282] on link "9" at bounding box center [443, 278] width 13 height 13
type input "[DATE]"
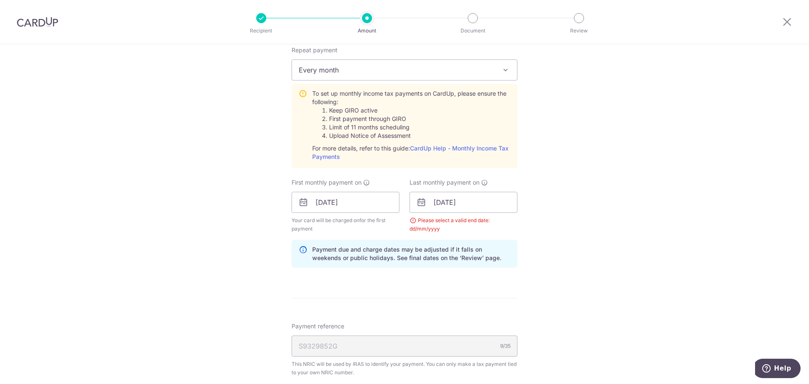
click at [537, 226] on div "Tell us more about your payment Enter one-time or monthly payment amount SGD 12…" at bounding box center [404, 156] width 809 height 947
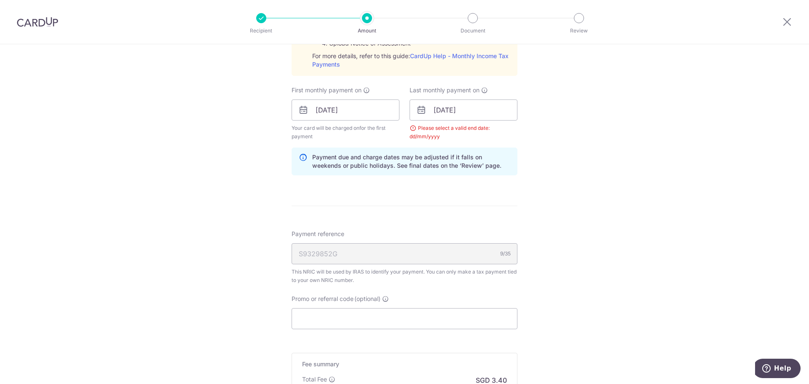
scroll to position [590, 0]
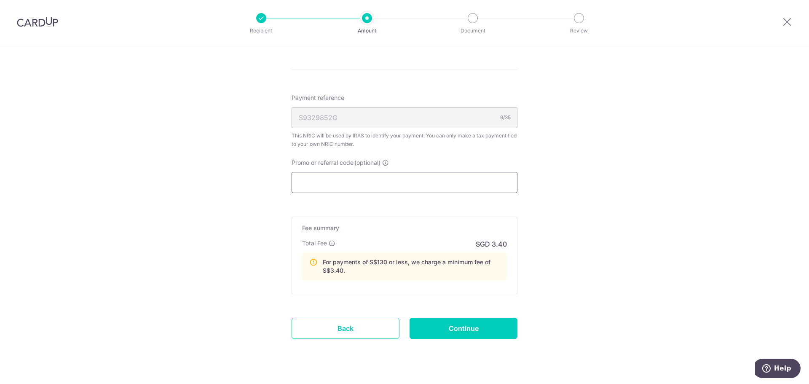
click at [415, 178] on input "Promo or referral code (optional)" at bounding box center [405, 182] width 226 height 21
click at [419, 184] on input "Promo or referral code (optional)" at bounding box center [405, 182] width 226 height 21
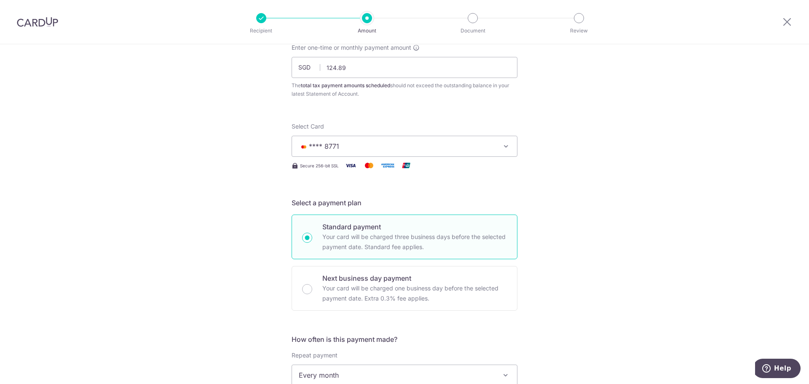
scroll to position [42, 0]
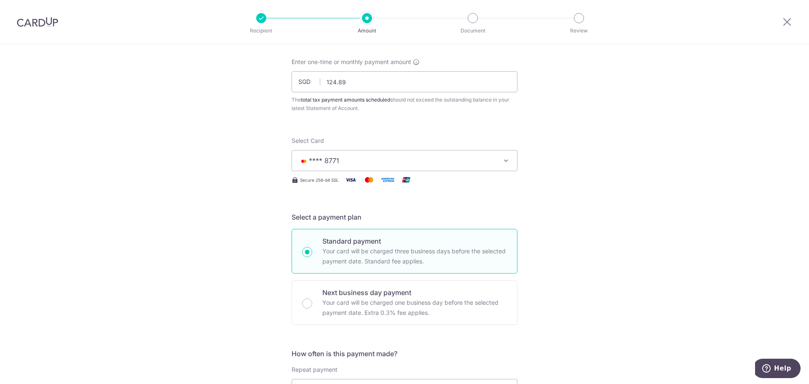
type input "MLTAX25R"
click at [406, 163] on span "**** 8771" at bounding box center [397, 160] width 196 height 10
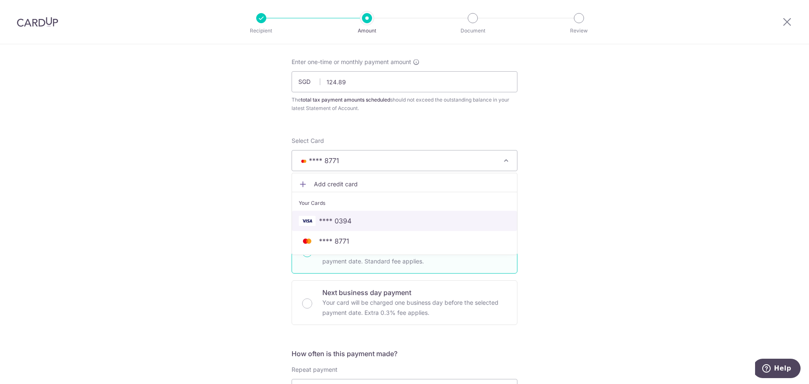
click at [380, 225] on span "**** 0394" at bounding box center [404, 221] width 211 height 10
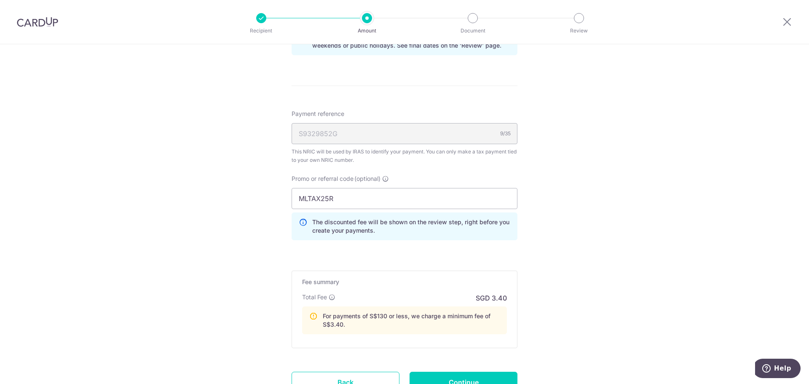
scroll to position [590, 0]
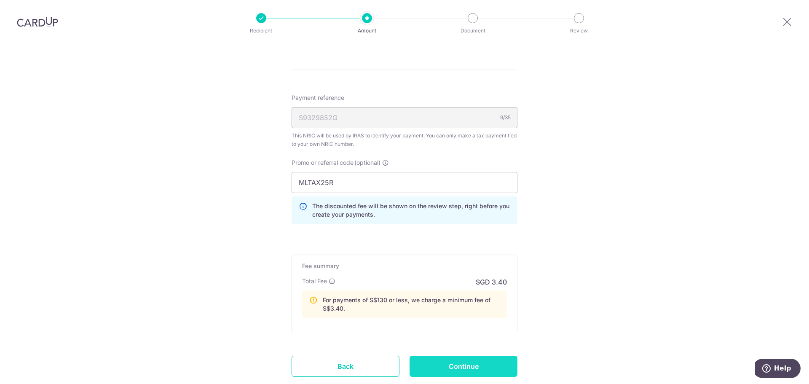
click at [463, 365] on input "Continue" at bounding box center [463, 366] width 108 height 21
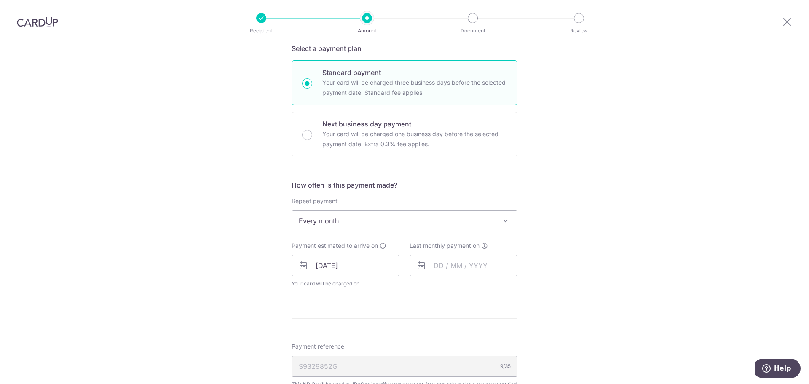
scroll to position [337, 0]
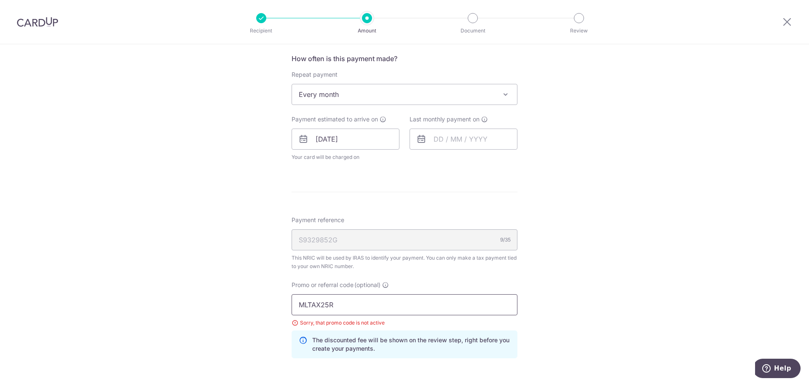
click at [399, 309] on input "MLTAX25R" at bounding box center [405, 304] width 226 height 21
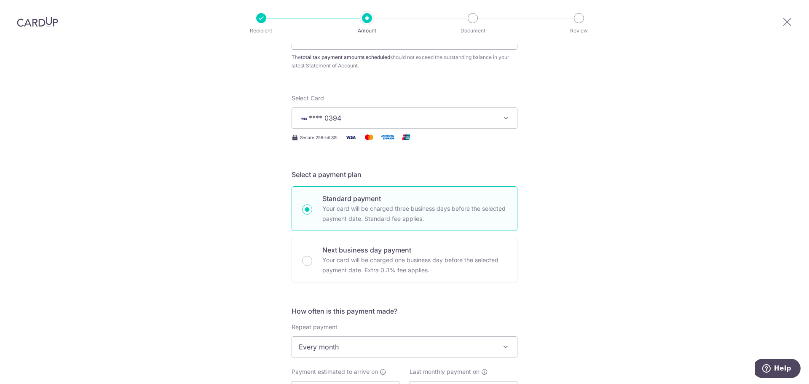
scroll to position [84, 0]
click at [376, 117] on span "**** 0394" at bounding box center [397, 118] width 196 height 10
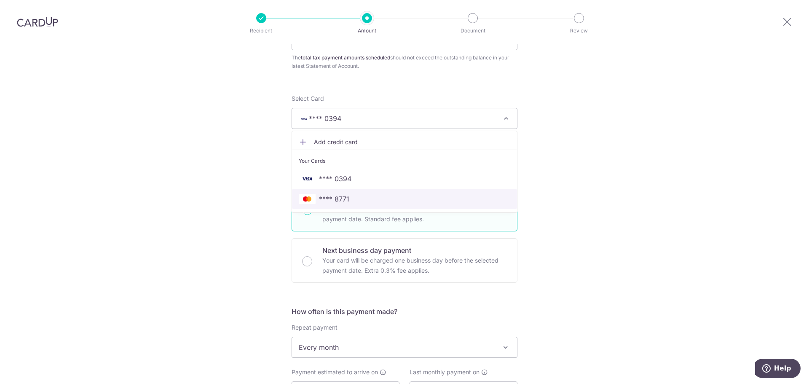
click at [374, 196] on span "**** 8771" at bounding box center [404, 199] width 211 height 10
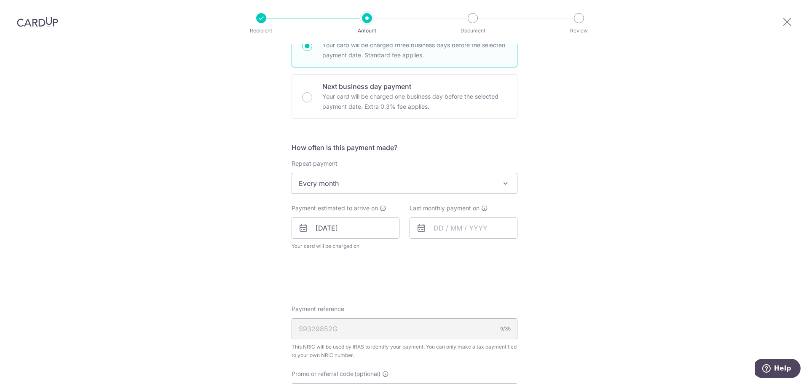
scroll to position [295, 0]
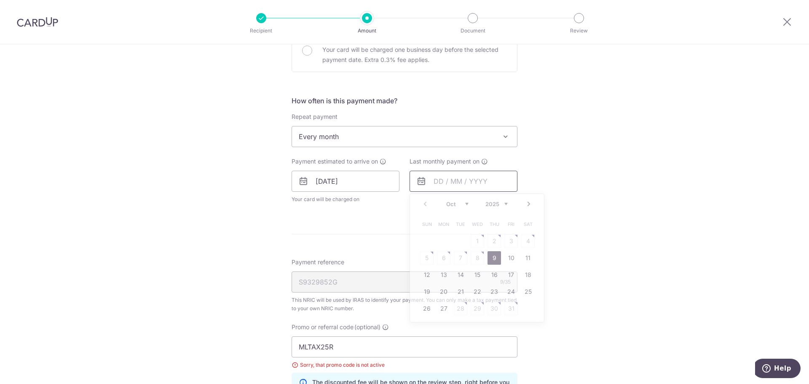
click at [469, 183] on input "text" at bounding box center [463, 181] width 108 height 21
click at [525, 204] on link "Next" at bounding box center [529, 204] width 10 height 10
click at [524, 204] on link "Next" at bounding box center [529, 204] width 10 height 10
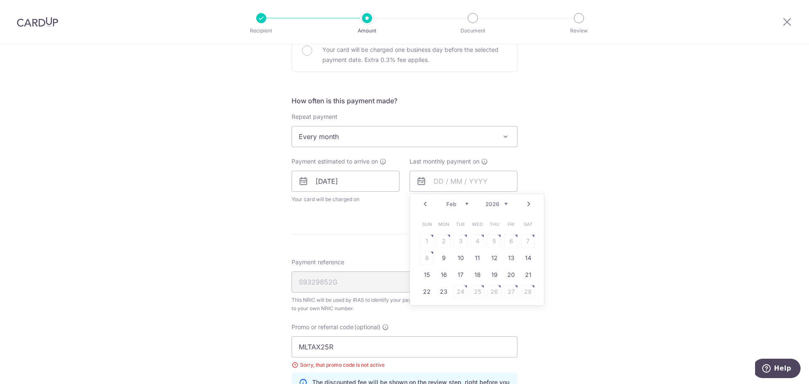
click at [525, 204] on link "Next" at bounding box center [529, 204] width 10 height 10
click at [445, 255] on link "9" at bounding box center [443, 257] width 13 height 13
type input "09/03/2026"
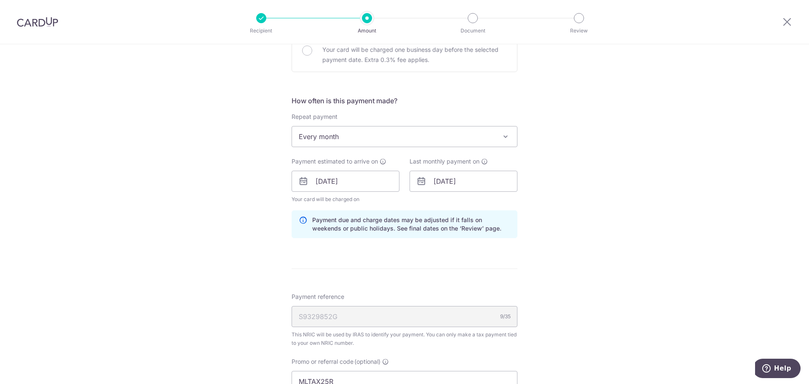
click at [547, 260] on div "Tell us more about your payment Enter one-time or monthly payment amount SGD 12…" at bounding box center [404, 199] width 809 height 901
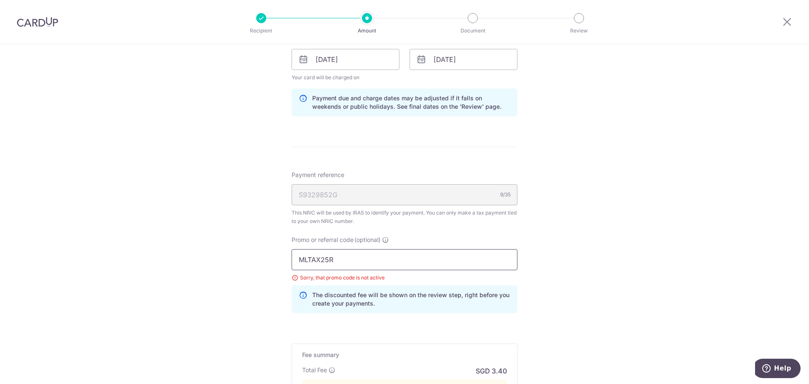
scroll to position [421, 0]
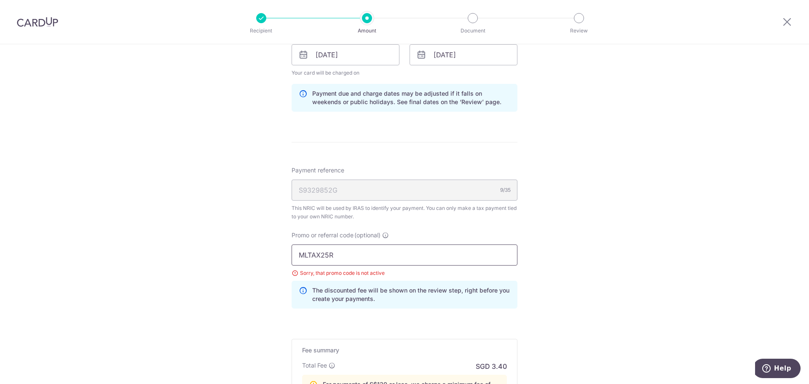
drag, startPoint x: 385, startPoint y: 252, endPoint x: 220, endPoint y: 238, distance: 165.0
click at [220, 237] on div "Tell us more about your payment Enter one-time or monthly payment amount SGD 12…" at bounding box center [404, 73] width 809 height 901
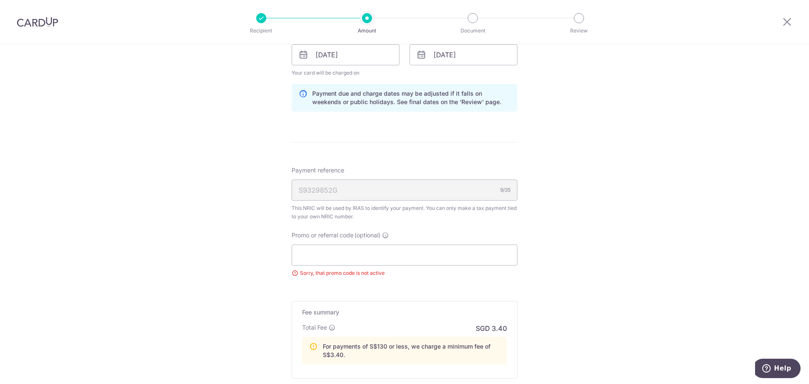
click at [642, 292] on div "Tell us more about your payment Enter one-time or monthly payment amount SGD 12…" at bounding box center [404, 54] width 809 height 863
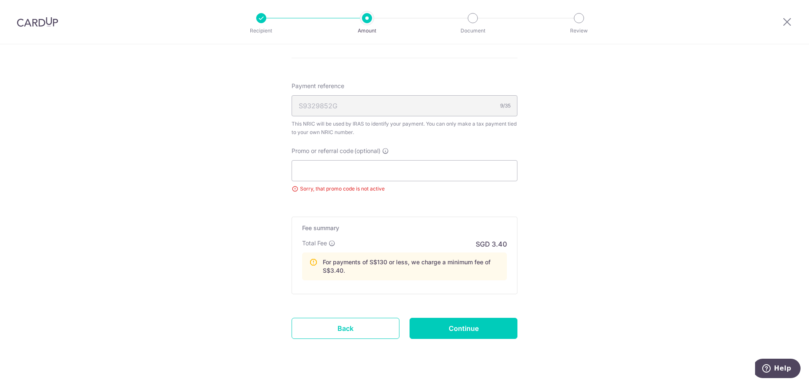
scroll to position [524, 0]
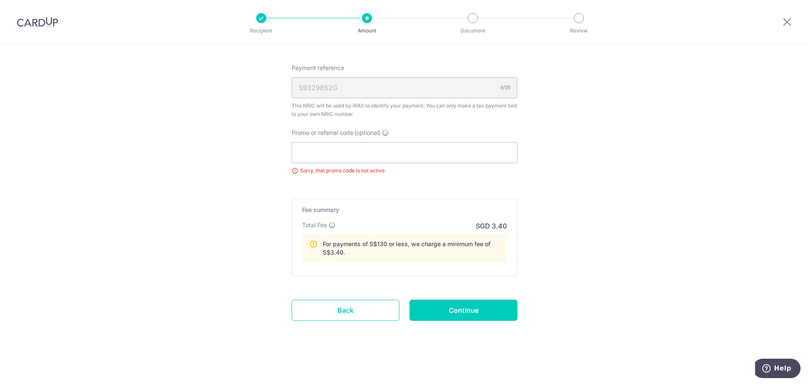
click at [466, 317] on input "Continue" at bounding box center [463, 310] width 108 height 21
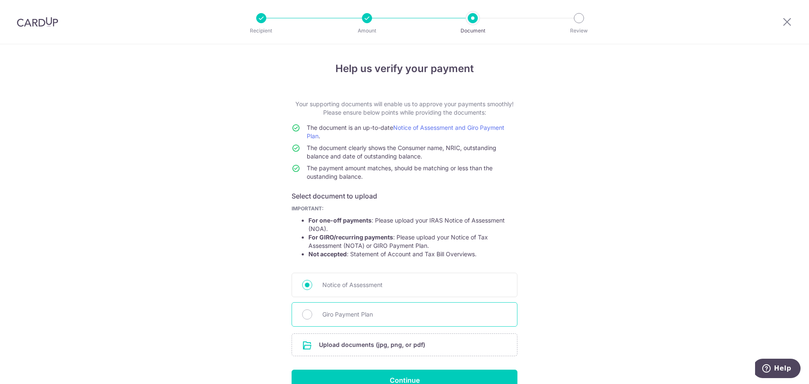
click at [445, 313] on span "Giro Payment Plan" at bounding box center [414, 314] width 185 height 10
click at [312, 313] on input "Giro Payment Plan" at bounding box center [307, 314] width 10 height 10
radio input "true"
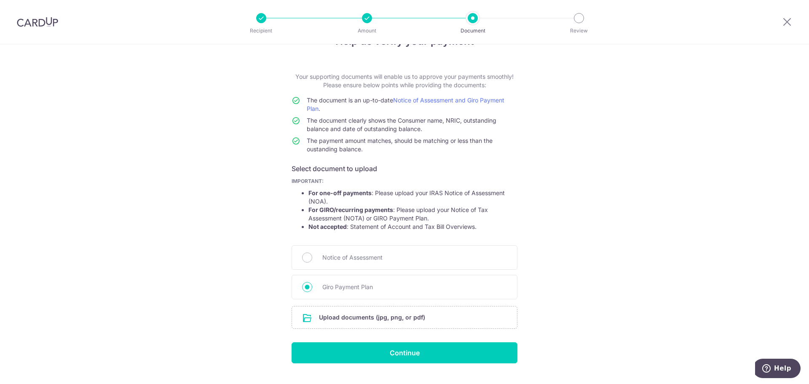
scroll to position [46, 0]
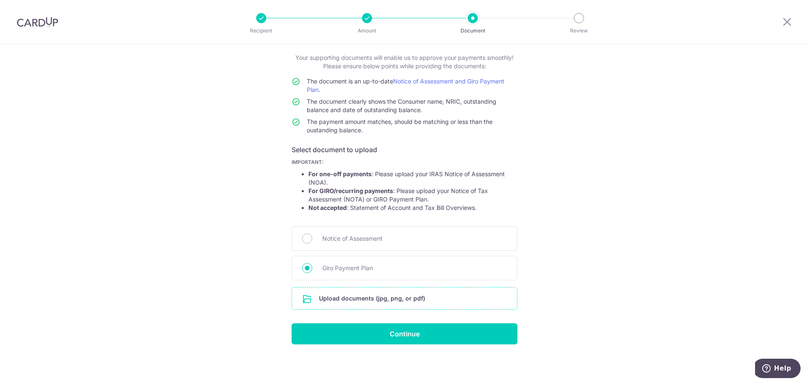
click at [372, 303] on input "file" at bounding box center [404, 298] width 225 height 22
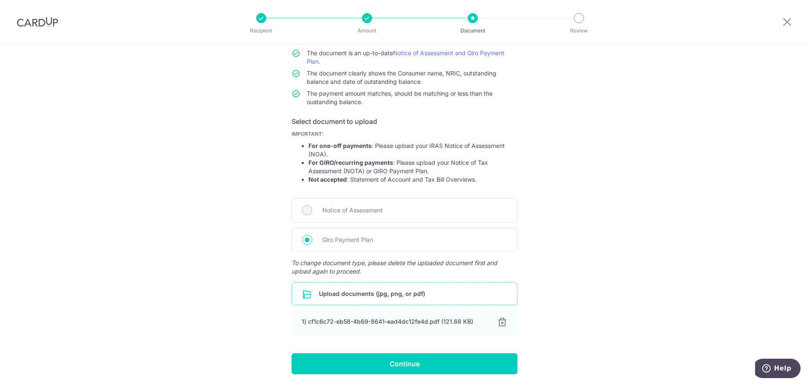
scroll to position [104, 0]
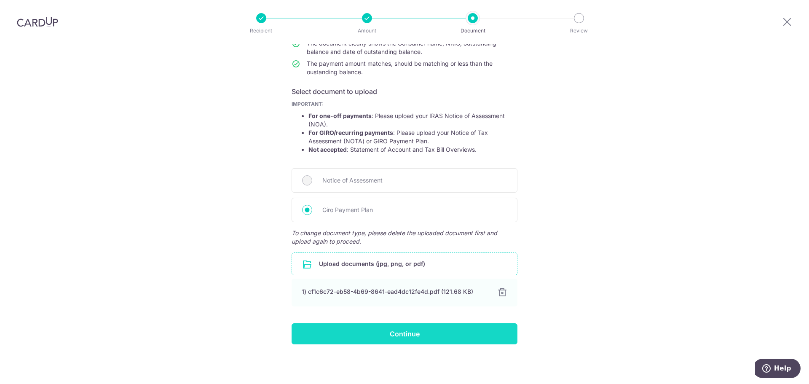
click at [428, 330] on input "Continue" at bounding box center [405, 333] width 226 height 21
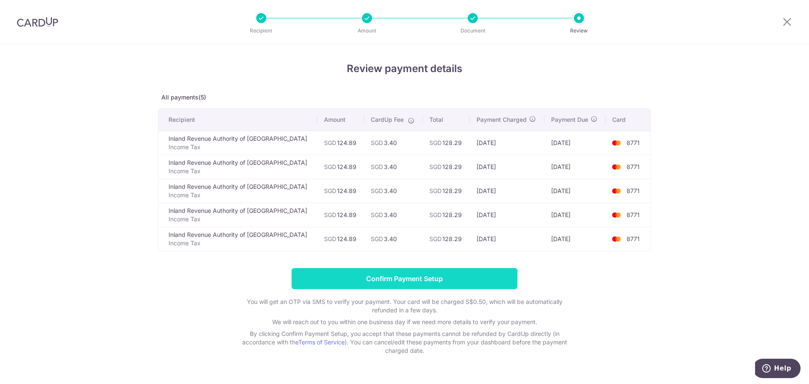
click at [456, 276] on input "Confirm Payment Setup" at bounding box center [405, 278] width 226 height 21
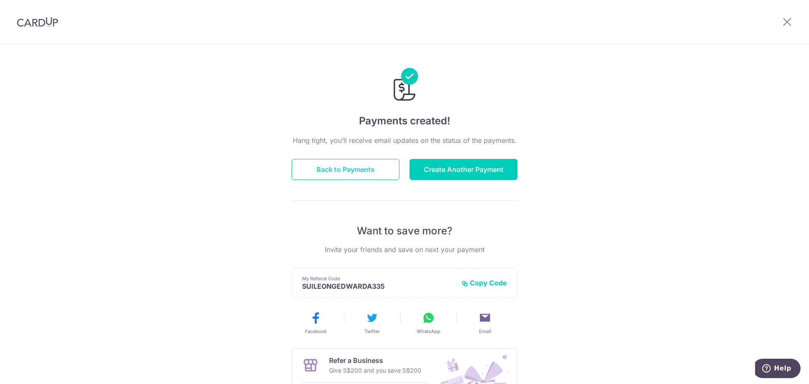
click at [365, 161] on button "Back to Payments" at bounding box center [346, 169] width 108 height 21
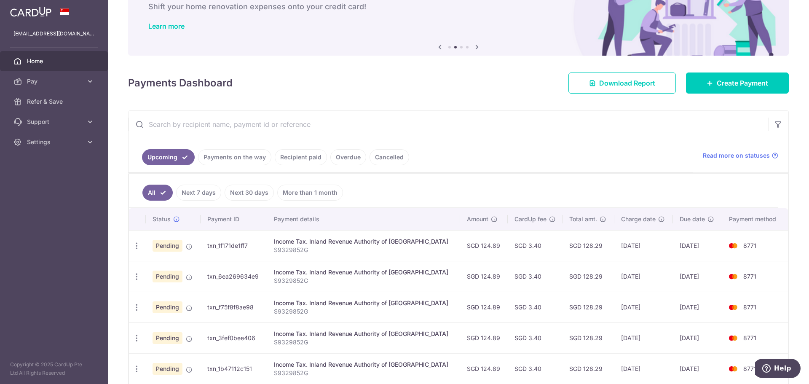
scroll to position [94, 0]
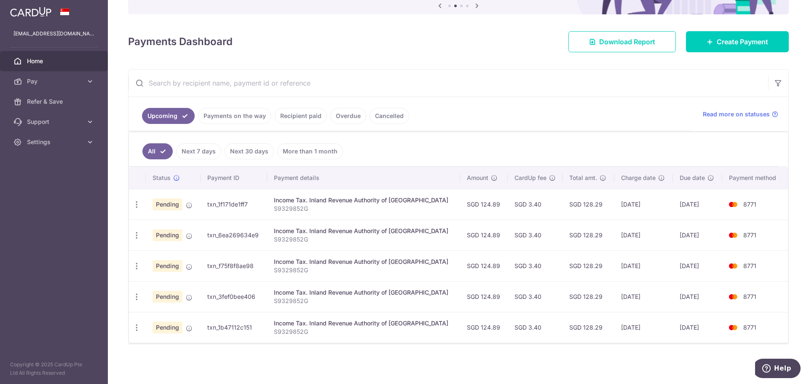
click at [222, 110] on link "Payments on the way" at bounding box center [234, 116] width 73 height 16
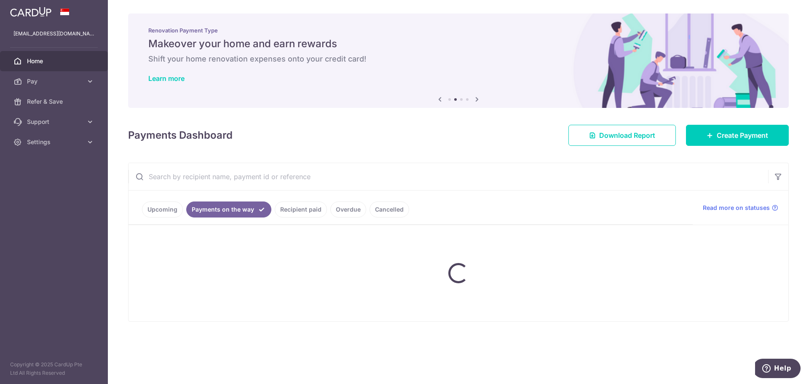
scroll to position [0, 0]
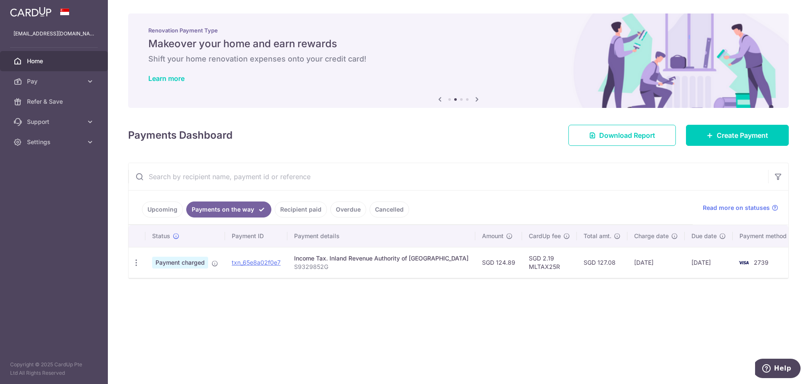
click at [174, 209] on link "Upcoming" at bounding box center [162, 209] width 41 height 16
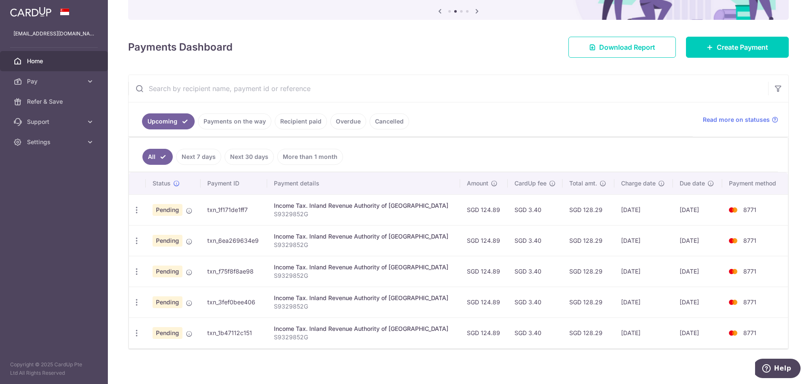
scroll to position [94, 0]
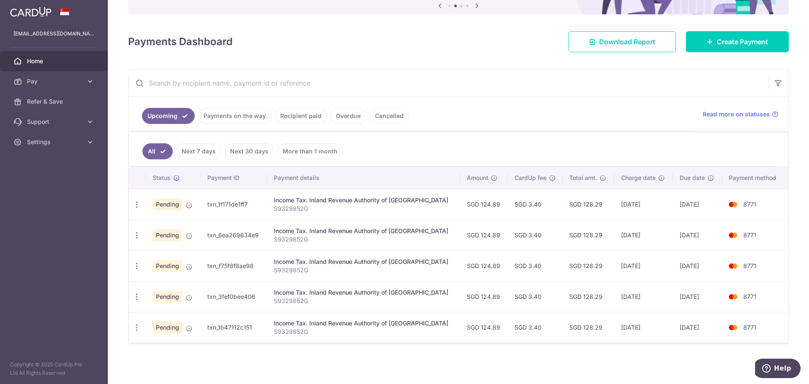
drag, startPoint x: 255, startPoint y: 151, endPoint x: 264, endPoint y: 146, distance: 10.2
click at [256, 151] on link "Next 30 days" at bounding box center [249, 151] width 49 height 16
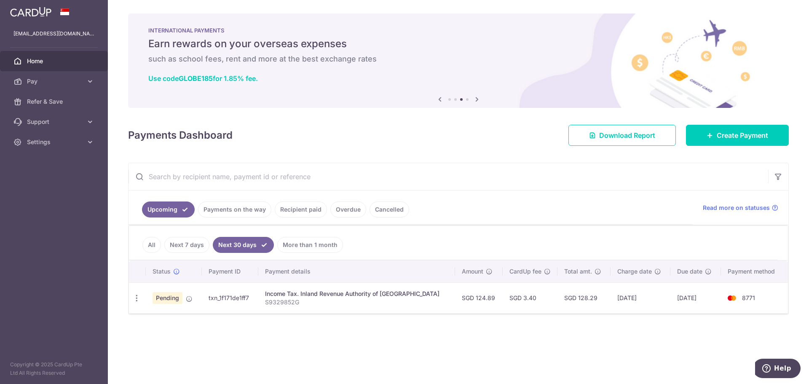
click at [301, 244] on link "More than 1 month" at bounding box center [310, 245] width 66 height 16
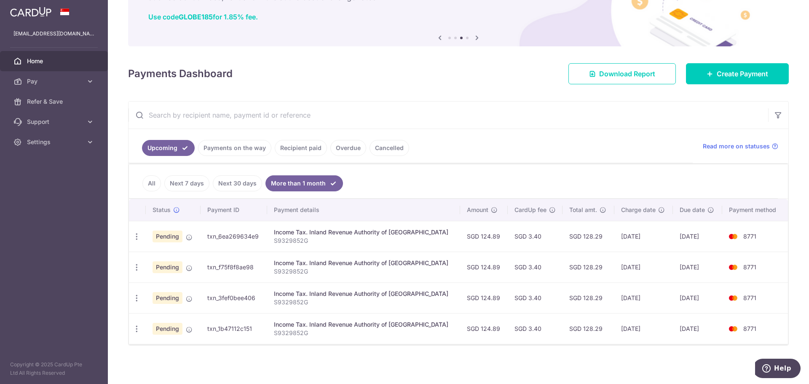
scroll to position [63, 0]
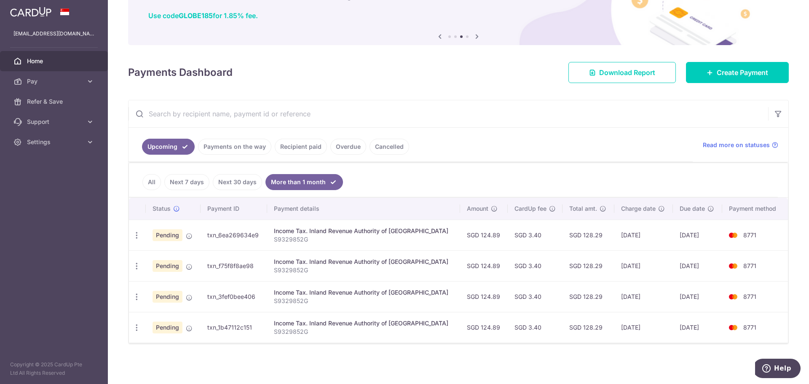
click at [260, 144] on link "Payments on the way" at bounding box center [234, 147] width 73 height 16
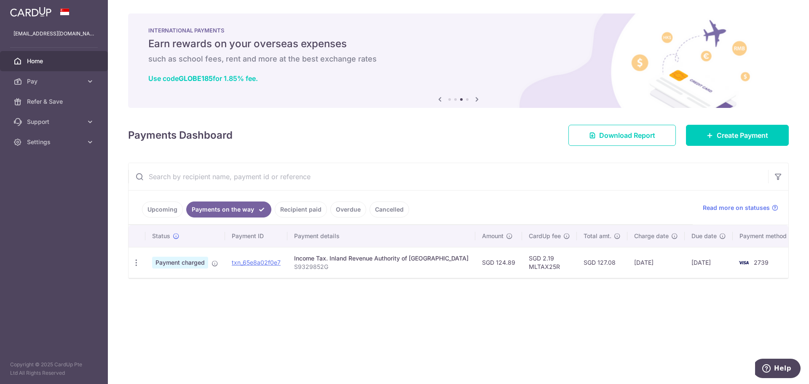
click at [286, 210] on link "Recipient paid" at bounding box center [301, 209] width 52 height 16
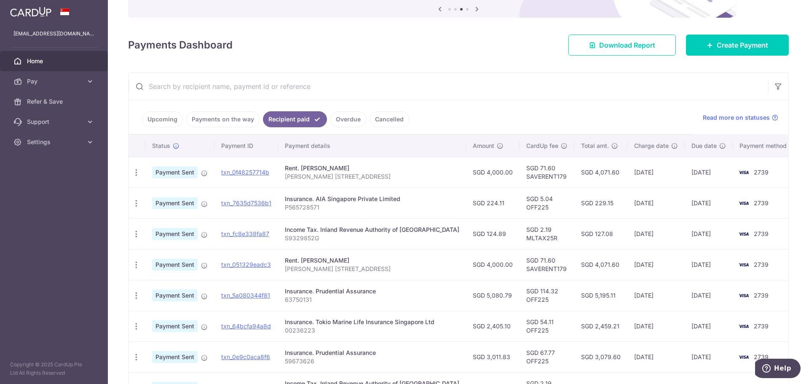
scroll to position [126, 0]
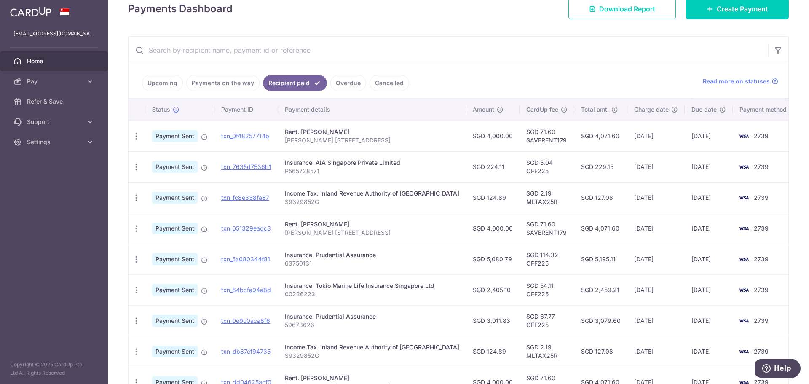
click at [221, 81] on link "Payments on the way" at bounding box center [222, 83] width 73 height 16
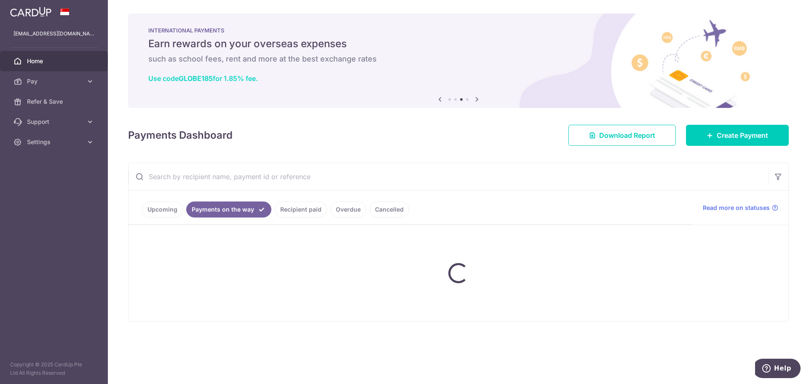
scroll to position [0, 0]
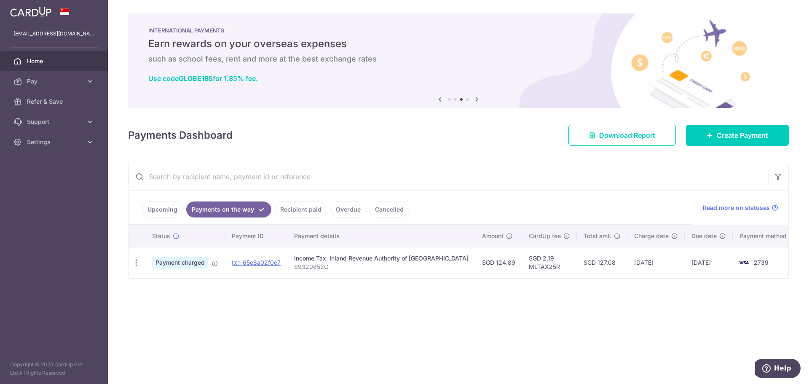
click at [169, 209] on link "Upcoming" at bounding box center [162, 209] width 41 height 16
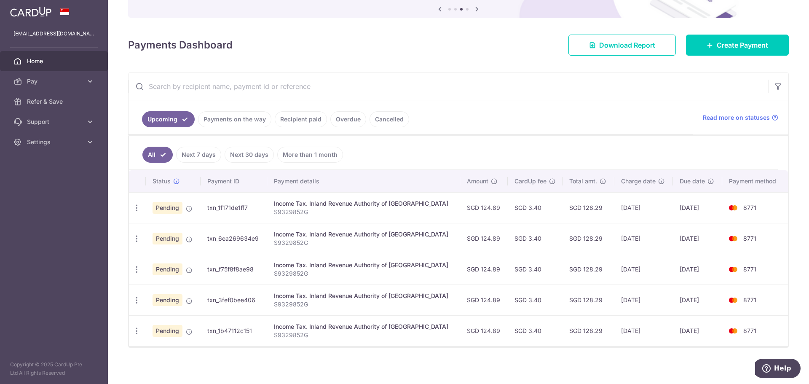
scroll to position [94, 0]
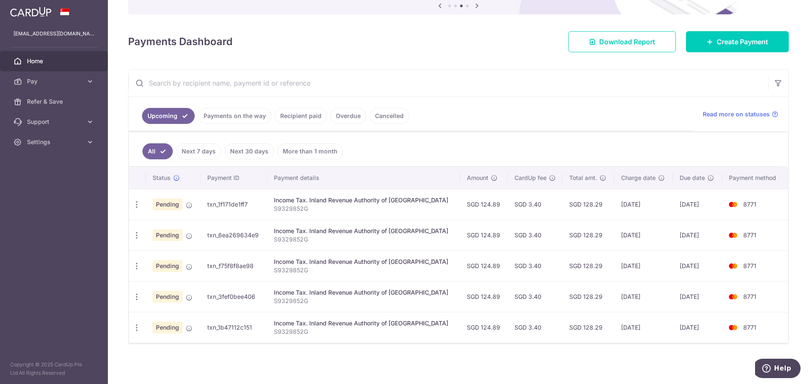
click at [382, 115] on link "Cancelled" at bounding box center [389, 116] width 40 height 16
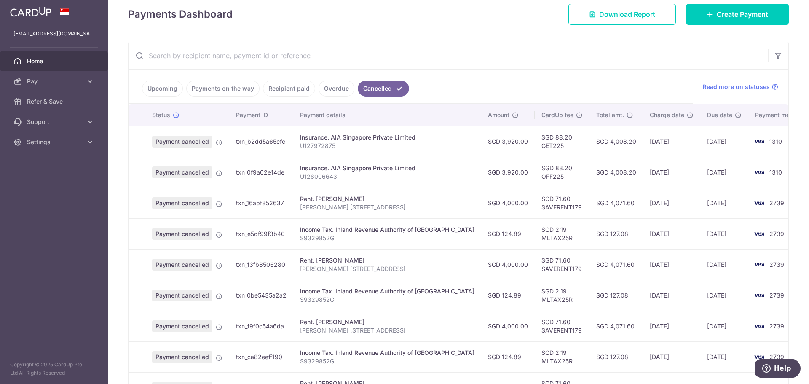
scroll to position [169, 0]
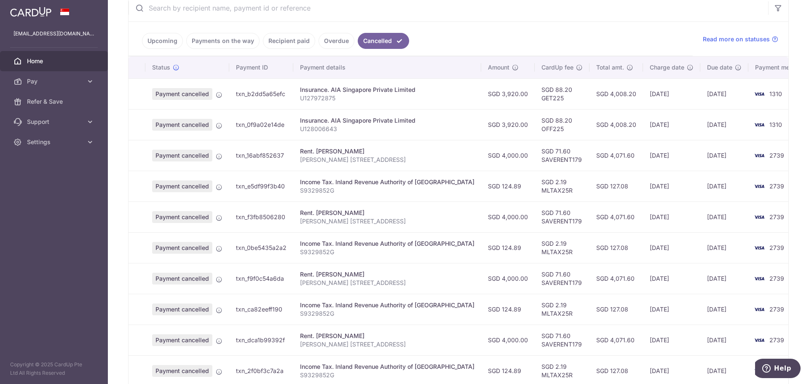
click at [159, 35] on link "Upcoming" at bounding box center [162, 41] width 41 height 16
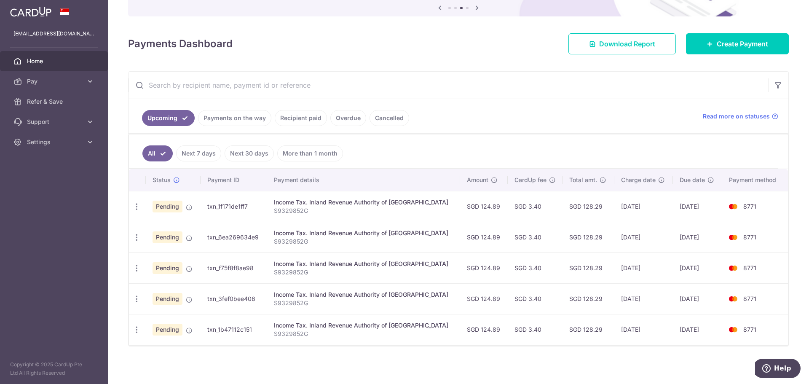
scroll to position [94, 0]
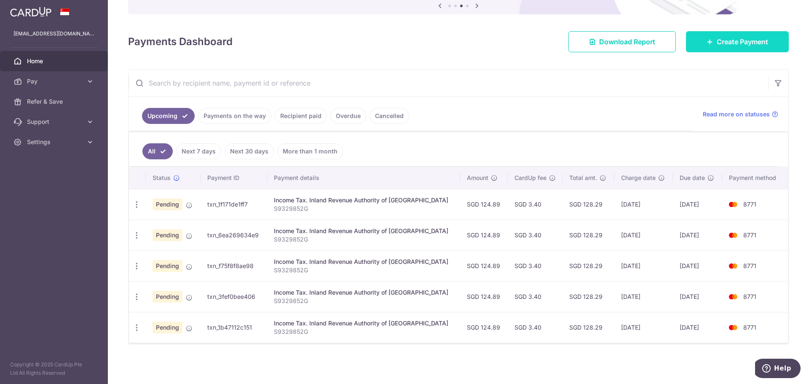
click at [744, 35] on link "Create Payment" at bounding box center [737, 41] width 103 height 21
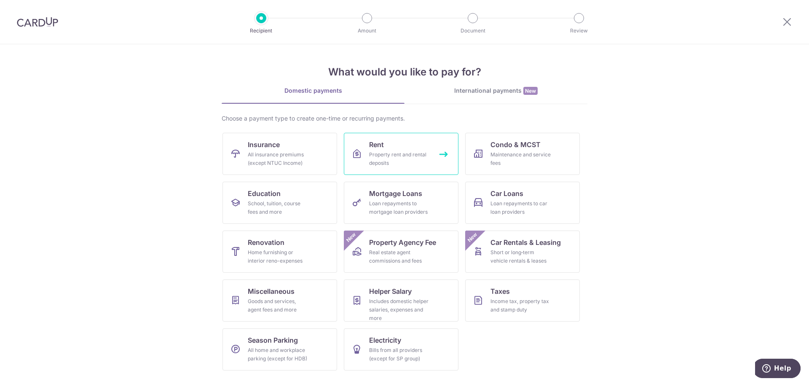
click at [446, 149] on link "Rent Property rent and rental deposits" at bounding box center [401, 154] width 115 height 42
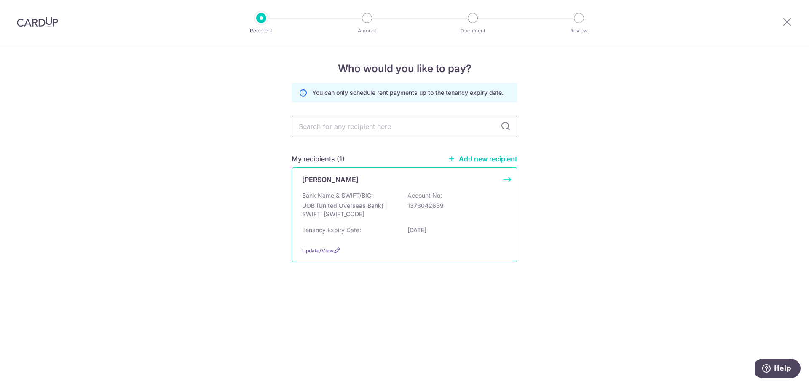
click at [376, 189] on div "[PERSON_NAME] Bank Name & SWIFT/BIC: UOB (United Overseas Bank) | SWIFT: [SWIFT…" at bounding box center [405, 214] width 226 height 95
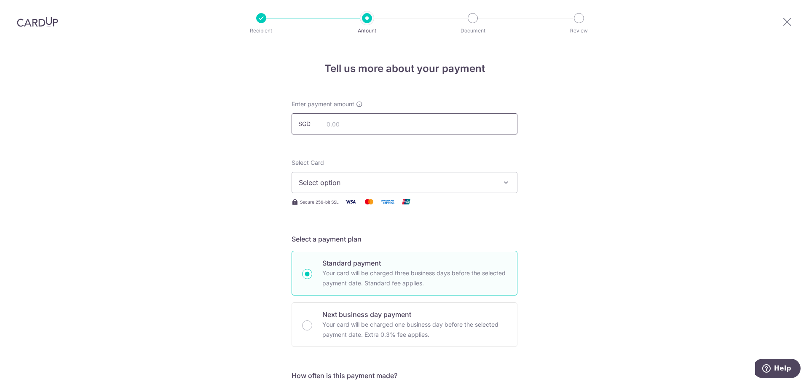
click at [363, 120] on input "text" at bounding box center [405, 123] width 226 height 21
click at [410, 130] on input "text" at bounding box center [405, 123] width 226 height 21
type input "4,000.00"
drag, startPoint x: 597, startPoint y: 177, endPoint x: 550, endPoint y: 183, distance: 47.6
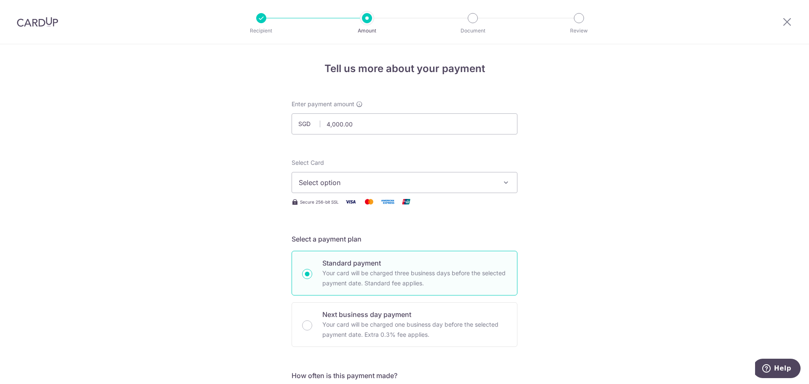
click at [415, 183] on span "Select option" at bounding box center [397, 182] width 196 height 10
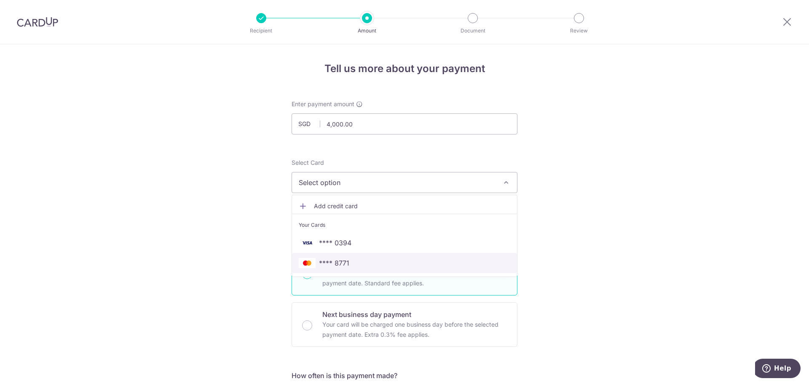
click at [401, 269] on link "**** 8771" at bounding box center [404, 263] width 225 height 20
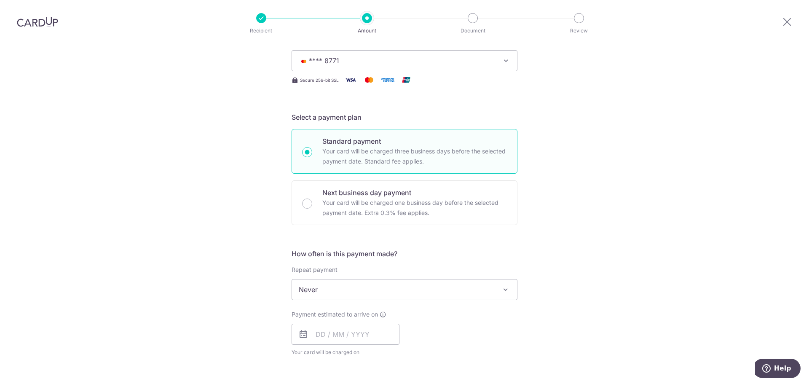
scroll to position [126, 0]
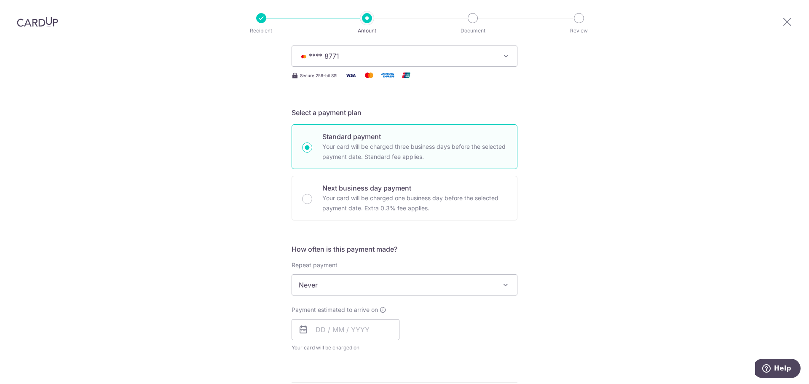
click at [370, 291] on span "Never" at bounding box center [404, 285] width 225 height 20
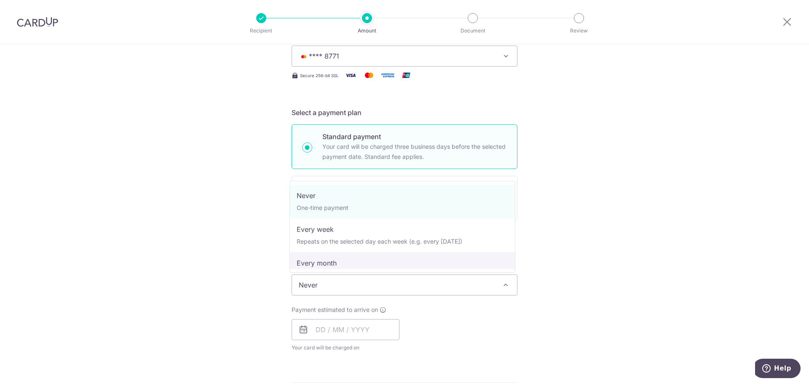
select select "3"
type input "26/02/2026"
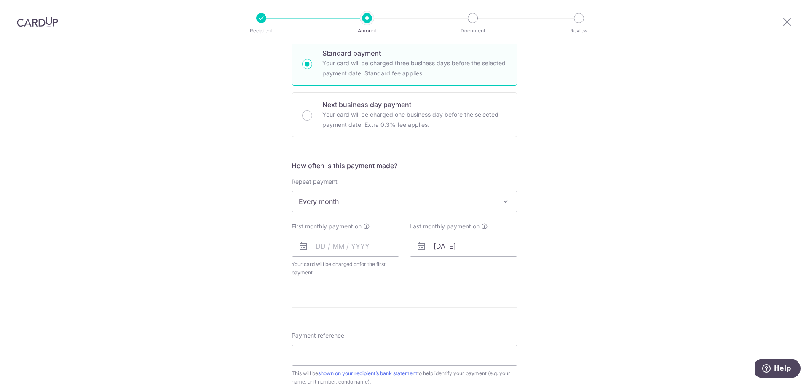
scroll to position [211, 0]
click at [349, 246] on input "text" at bounding box center [346, 245] width 108 height 21
click at [343, 361] on link "21" at bounding box center [342, 355] width 13 height 13
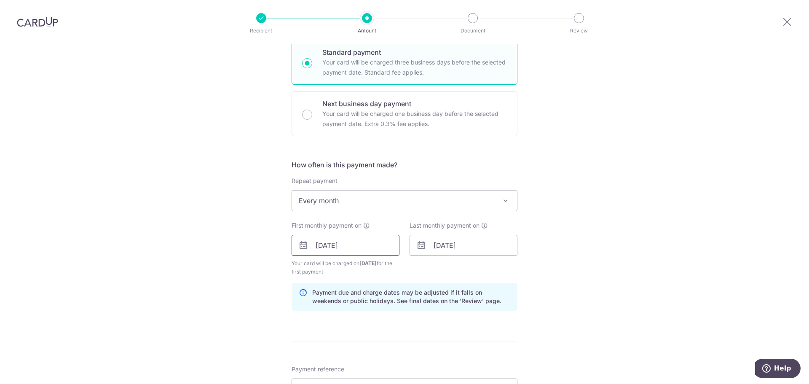
click at [379, 247] on input "[DATE]" at bounding box center [346, 245] width 108 height 21
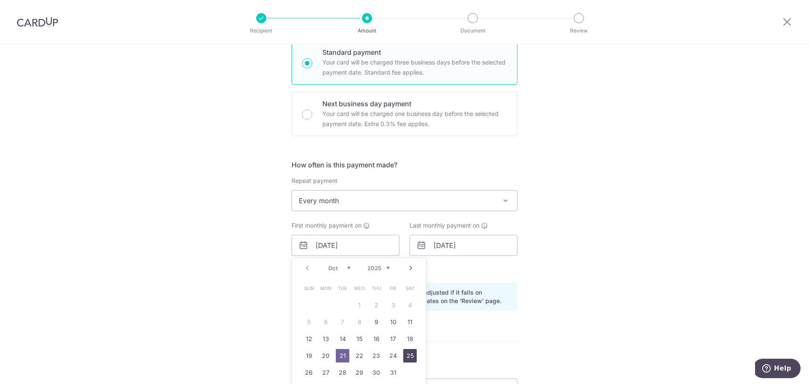
click at [406, 355] on link "25" at bounding box center [409, 355] width 13 height 13
type input "[DATE]"
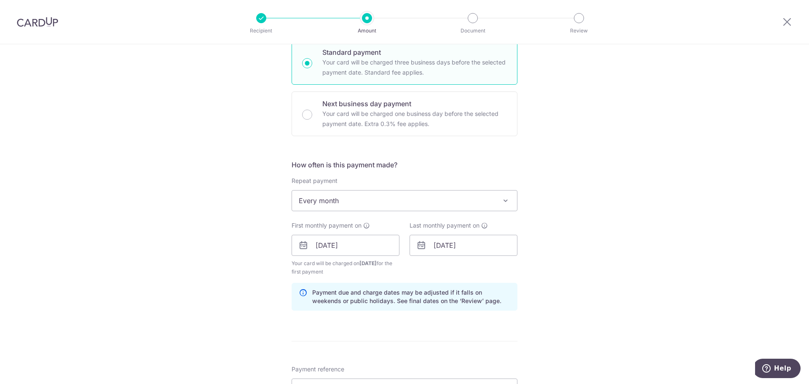
drag, startPoint x: 538, startPoint y: 284, endPoint x: 543, endPoint y: 284, distance: 5.1
click at [543, 284] on div "Tell us more about your payment Enter payment amount SGD 4,000.00 4000.00 Selec…" at bounding box center [404, 236] width 809 height 805
click at [442, 243] on input "26/02/2026" at bounding box center [463, 245] width 108 height 21
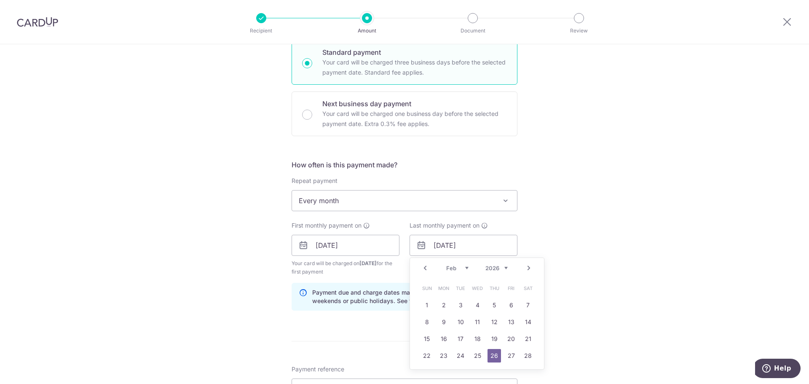
click at [524, 268] on link "Next" at bounding box center [529, 268] width 10 height 10
click at [429, 264] on div "Prev Next Jan Feb Mar Apr May Jun Jul Aug Sep Oct Nov Dec 2025 2026 2027 2028 2…" at bounding box center [477, 268] width 134 height 20
click at [423, 267] on link "Prev" at bounding box center [425, 268] width 10 height 10
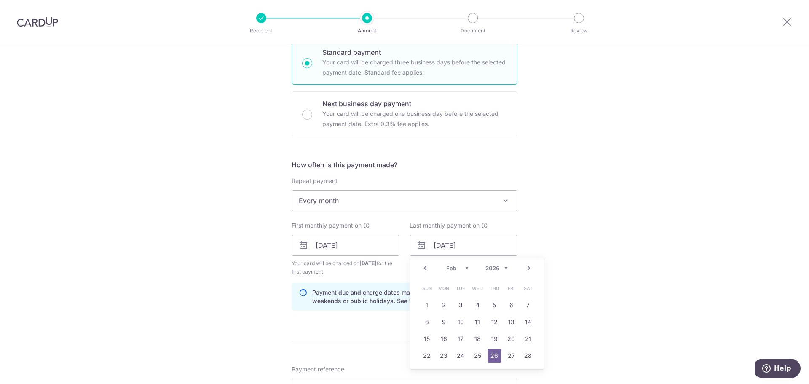
click at [423, 267] on link "Prev" at bounding box center [425, 268] width 10 height 10
click at [437, 372] on link "26" at bounding box center [443, 372] width 13 height 13
type input "26/01/2026"
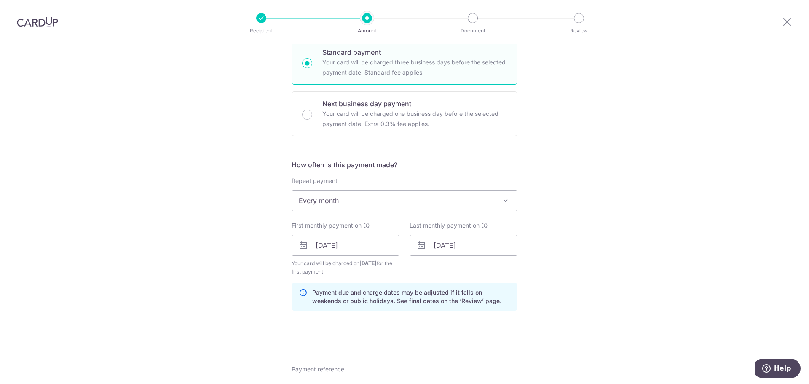
click at [571, 276] on div "Tell us more about your payment Enter payment amount SGD 4,000.00 4000.00 Selec…" at bounding box center [404, 236] width 809 height 805
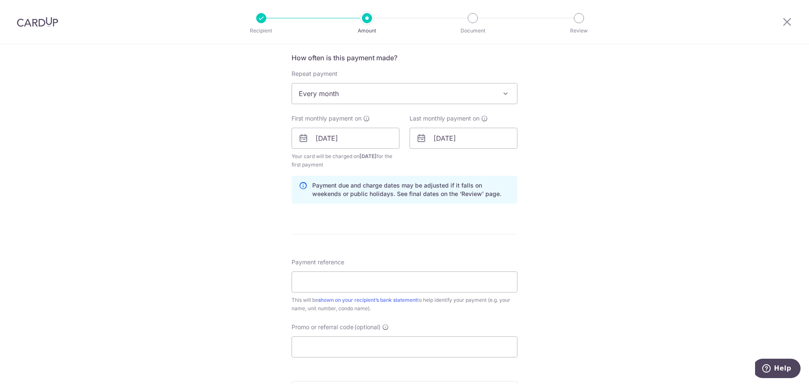
scroll to position [337, 0]
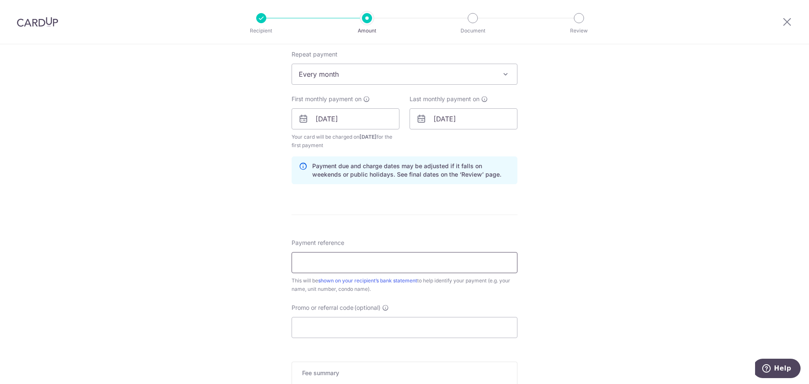
click at [382, 255] on input "Payment reference" at bounding box center [405, 262] width 226 height 21
type input "Edward 138 Rivervale Rent"
click at [418, 305] on div "Promo or referral code (optional) The discounted fee will be shown on the revie…" at bounding box center [405, 320] width 226 height 35
click at [380, 328] on input "Promo or referral code (optional)" at bounding box center [405, 327] width 226 height 21
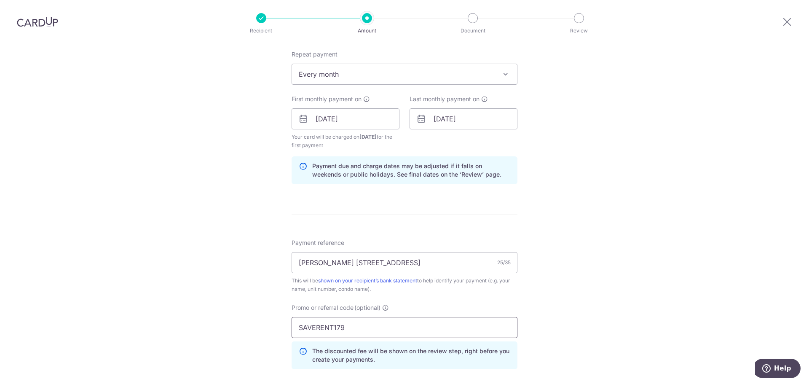
type input "SAVERENT179"
click at [559, 297] on div "Tell us more about your payment Enter payment amount SGD 4,000.00 4000.00 Selec…" at bounding box center [404, 128] width 809 height 843
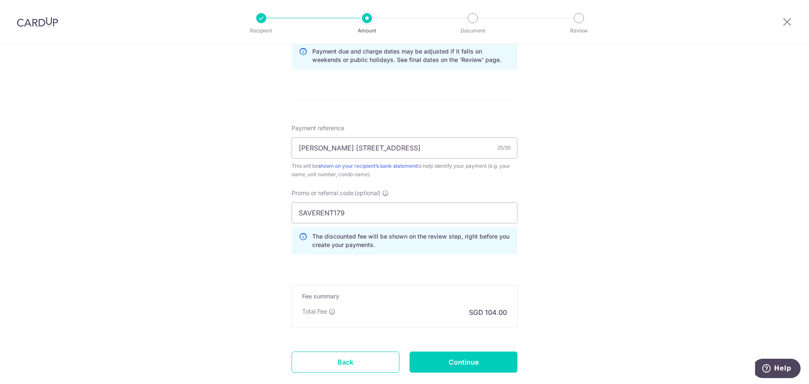
scroll to position [503, 0]
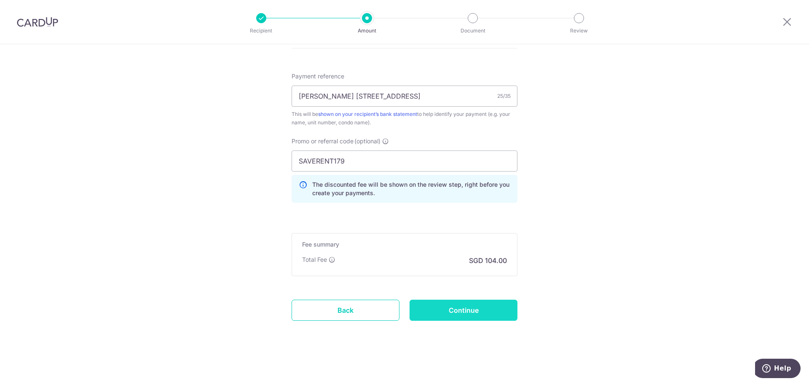
click at [493, 312] on input "Continue" at bounding box center [463, 310] width 108 height 21
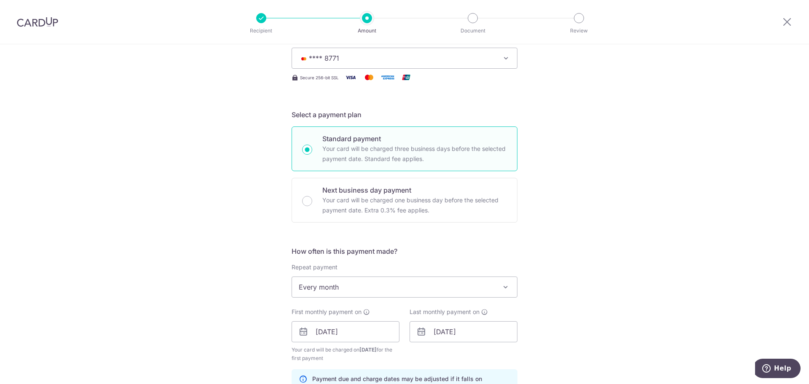
scroll to position [83, 0]
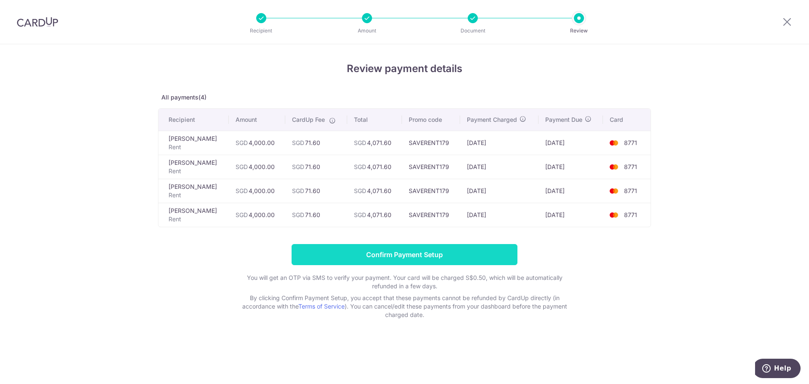
click at [421, 260] on input "Confirm Payment Setup" at bounding box center [405, 254] width 226 height 21
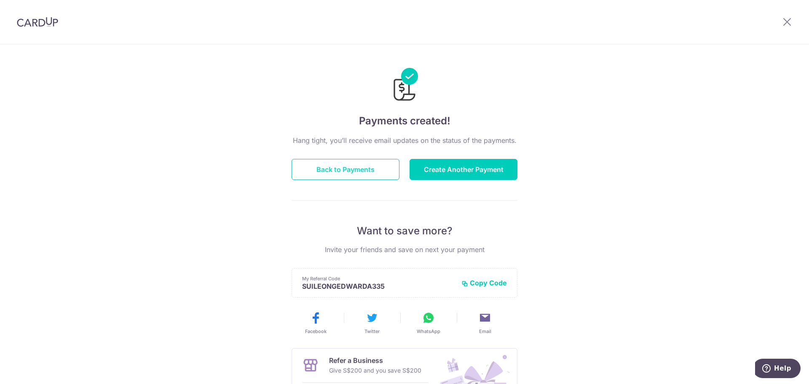
click at [359, 164] on button "Back to Payments" at bounding box center [346, 169] width 108 height 21
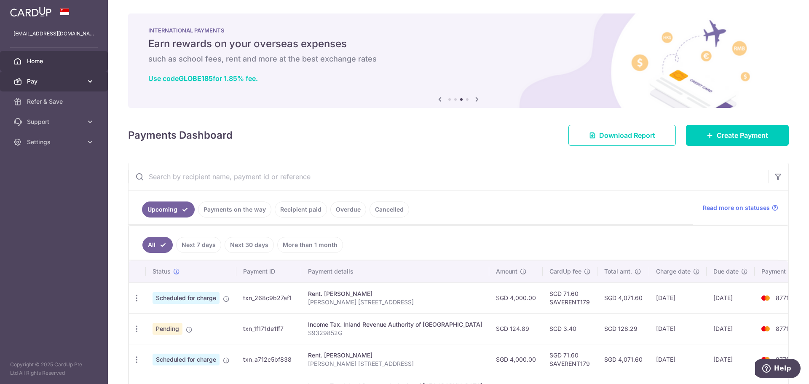
click at [67, 83] on span "Pay" at bounding box center [55, 81] width 56 height 8
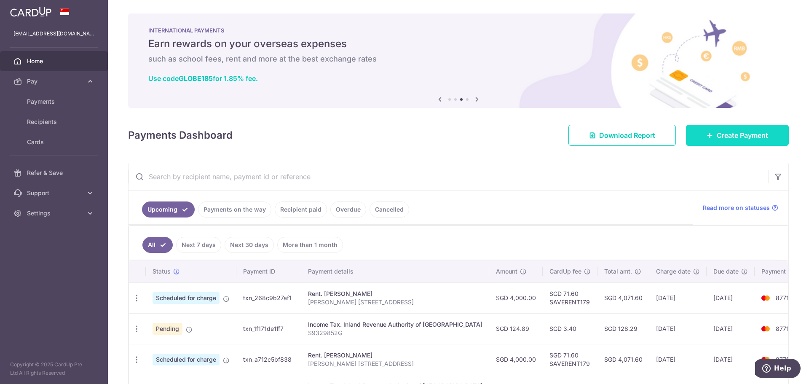
click at [739, 134] on span "Create Payment" at bounding box center [742, 135] width 51 height 10
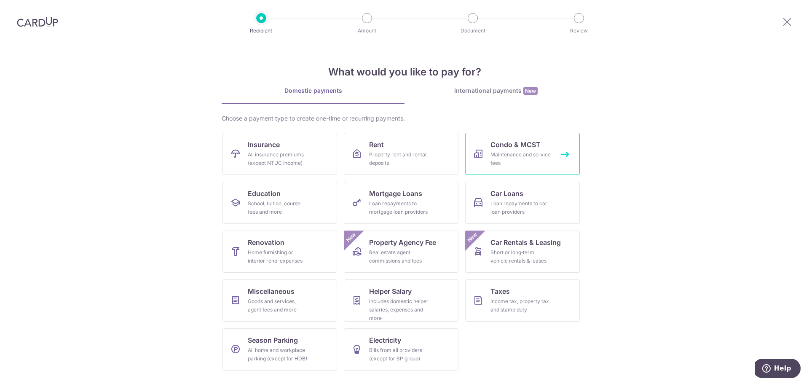
drag, startPoint x: 642, startPoint y: 156, endPoint x: 567, endPoint y: 162, distance: 74.4
click at [642, 156] on section "What would you like to pay for? Domestic payments International payments New Ch…" at bounding box center [404, 214] width 809 height 340
click at [272, 157] on div "All insurance premiums (except NTUC Income)" at bounding box center [278, 158] width 61 height 17
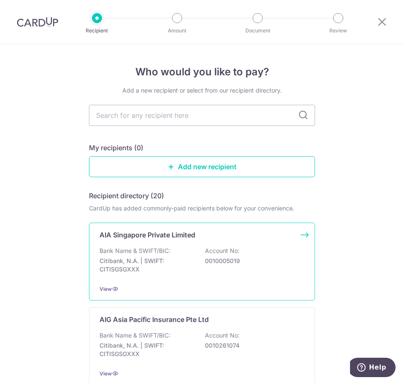
click at [205, 260] on p "0010005019" at bounding box center [252, 261] width 94 height 8
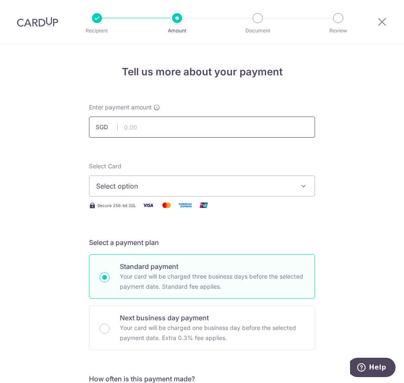
click at [162, 122] on input "text" at bounding box center [202, 127] width 226 height 21
type input "7,200.00"
drag, startPoint x: 356, startPoint y: 191, endPoint x: 338, endPoint y: 194, distance: 18.3
click at [225, 194] on button "Select option" at bounding box center [202, 186] width 226 height 21
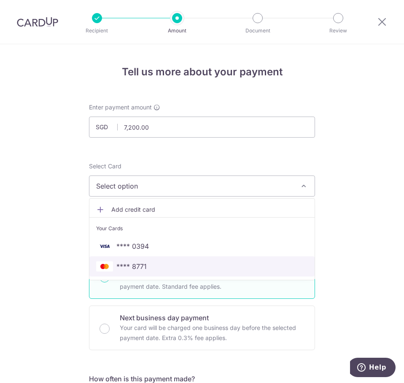
click at [182, 270] on span "**** 8771" at bounding box center [201, 267] width 211 height 10
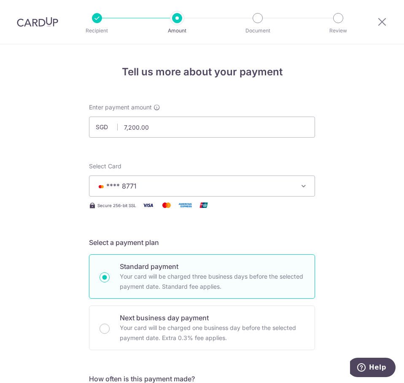
click at [286, 238] on h5 "Select a payment plan" at bounding box center [202, 243] width 226 height 10
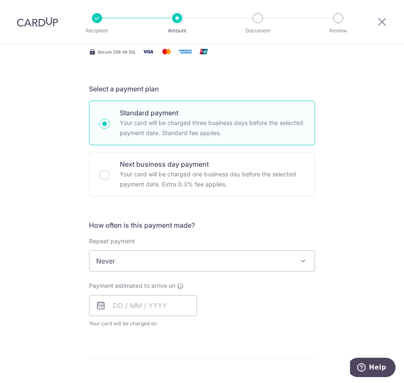
scroll to position [169, 0]
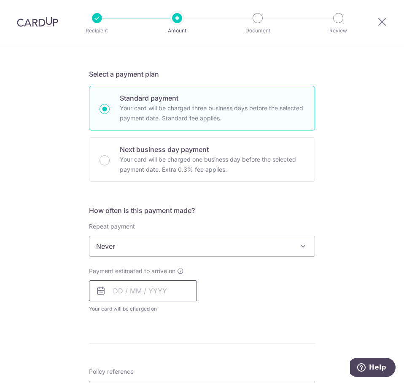
click at [140, 289] on input "text" at bounding box center [143, 291] width 108 height 21
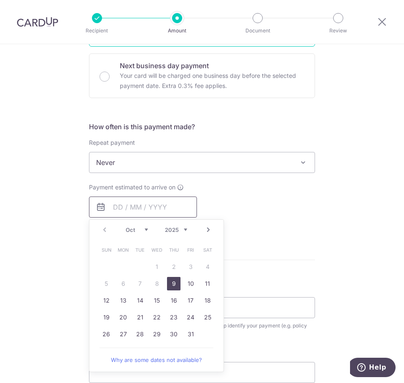
scroll to position [253, 0]
click at [172, 285] on link "9" at bounding box center [173, 283] width 13 height 13
type input "[DATE]"
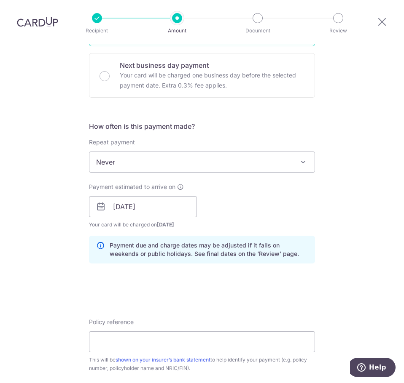
click at [372, 212] on div "Tell us more about your payment Enter payment amount SGD 7,200.00 7200.00 Selec…" at bounding box center [202, 191] width 404 height 800
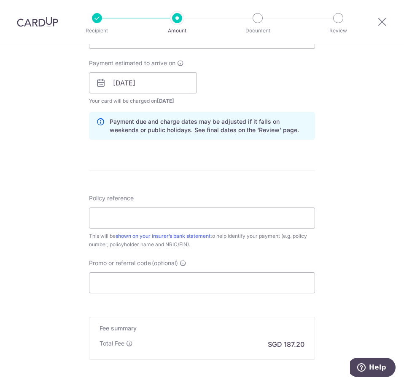
scroll to position [379, 0]
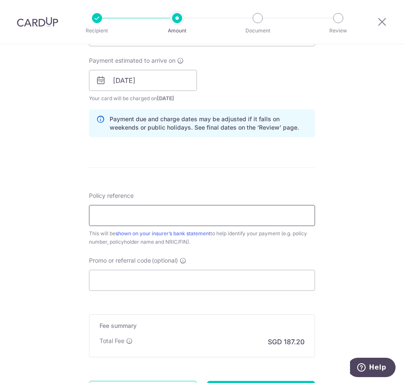
click at [223, 216] on input "Policy reference" at bounding box center [202, 215] width 226 height 21
type input "U127261188"
click at [166, 280] on input "Promo or referral code (optional)" at bounding box center [202, 280] width 226 height 21
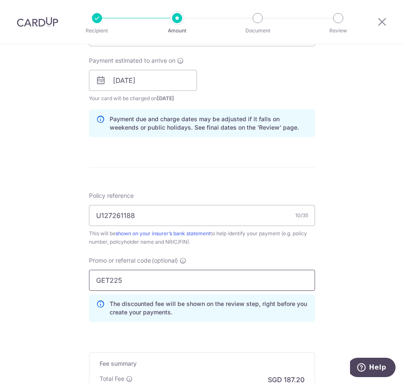
click at [310, 290] on input "GET225" at bounding box center [202, 280] width 226 height 21
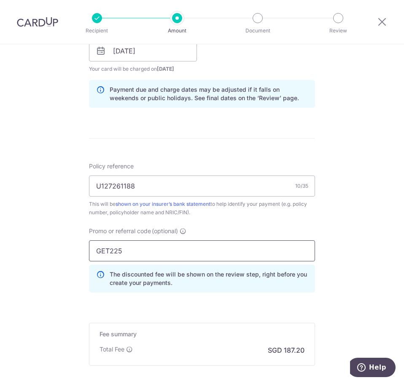
scroll to position [463, 0]
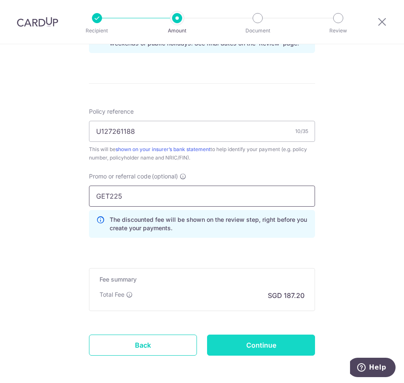
type input "GET225"
click at [271, 345] on input "Continue" at bounding box center [261, 345] width 108 height 21
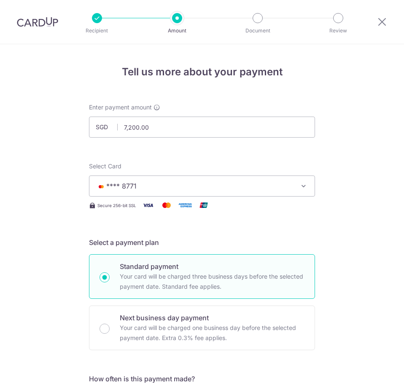
scroll to position [511, 0]
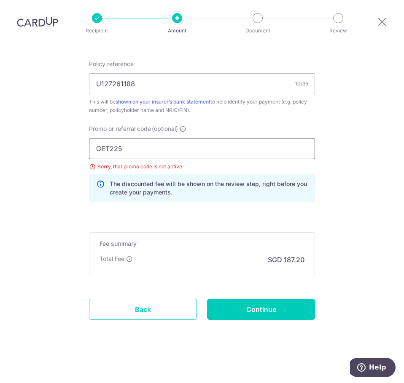
drag, startPoint x: 137, startPoint y: 150, endPoint x: -31, endPoint y: 145, distance: 168.6
click at [0, 145] on html "Recipient Amount Document Review Tell us more about your payment Enter payment …" at bounding box center [202, 191] width 404 height 383
type input "OFF225"
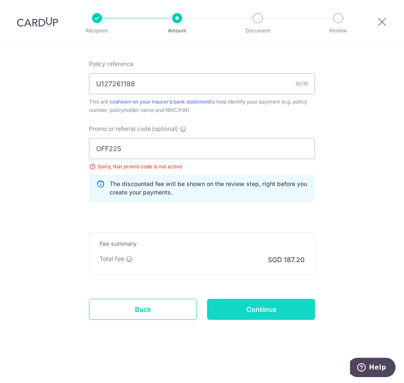
click at [224, 311] on input "Continue" at bounding box center [261, 309] width 108 height 21
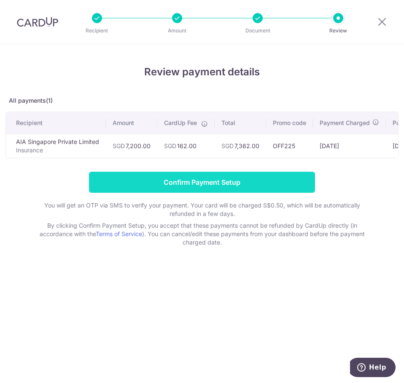
click at [166, 189] on input "Confirm Payment Setup" at bounding box center [202, 182] width 226 height 21
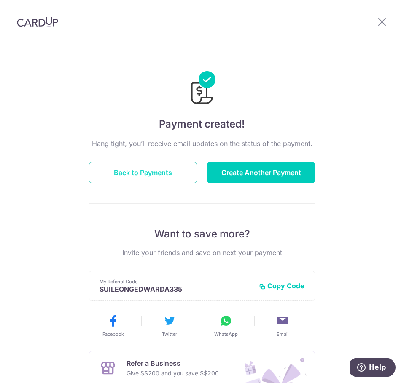
click at [164, 176] on button "Back to Payments" at bounding box center [143, 172] width 108 height 21
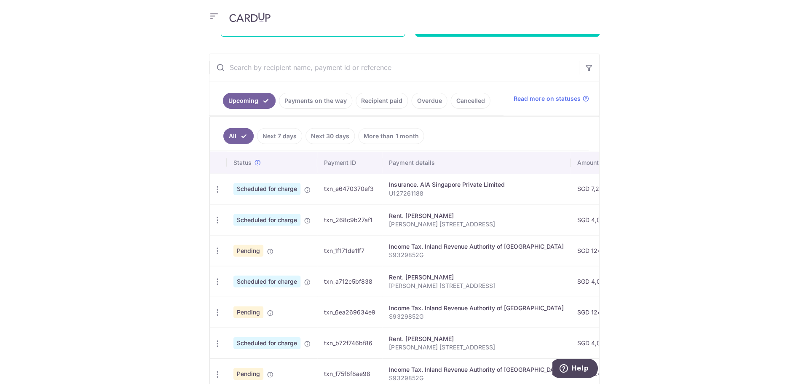
scroll to position [179, 0]
